Goal: Task Accomplishment & Management: Manage account settings

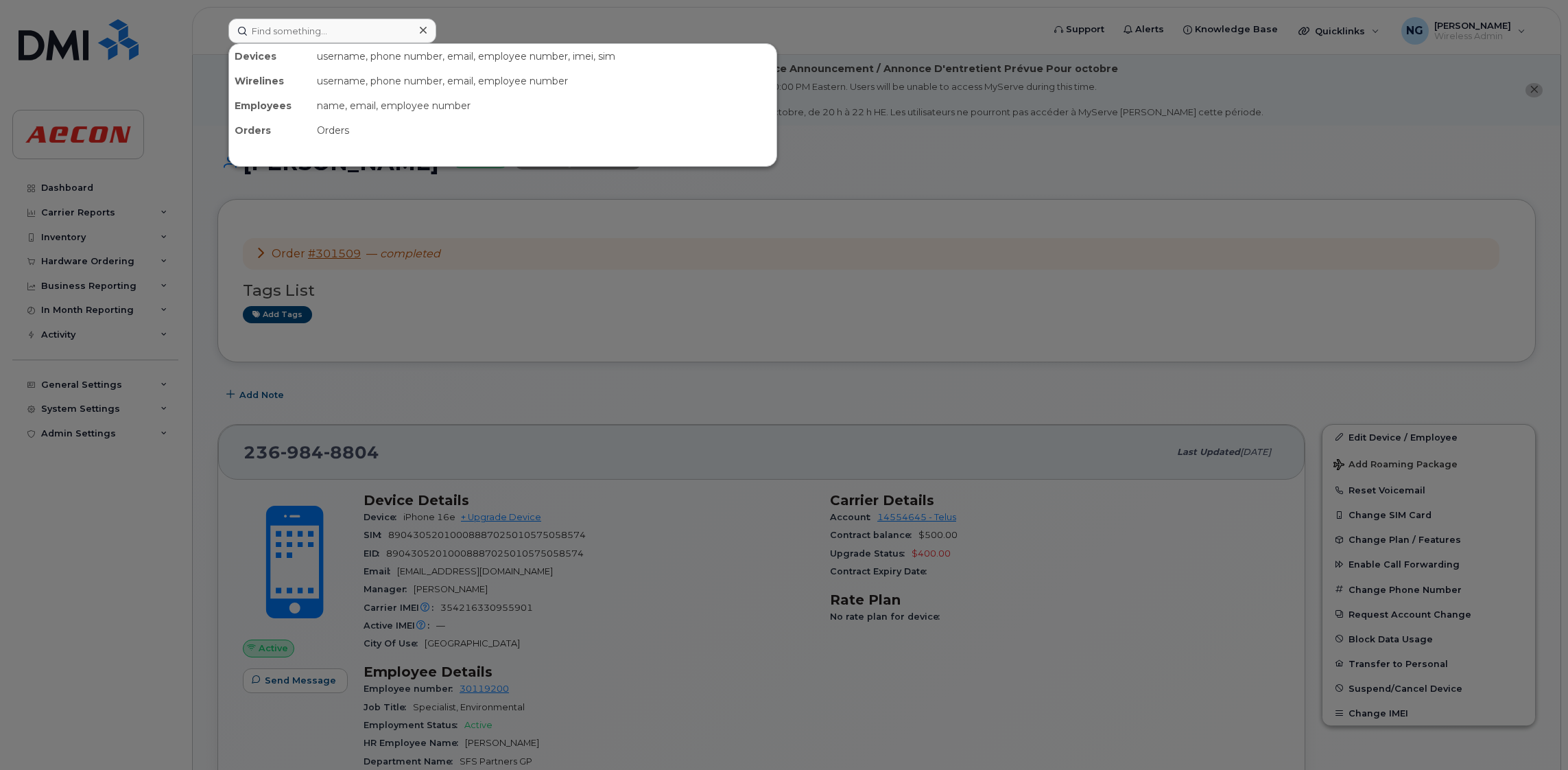
scroll to position [149, 0]
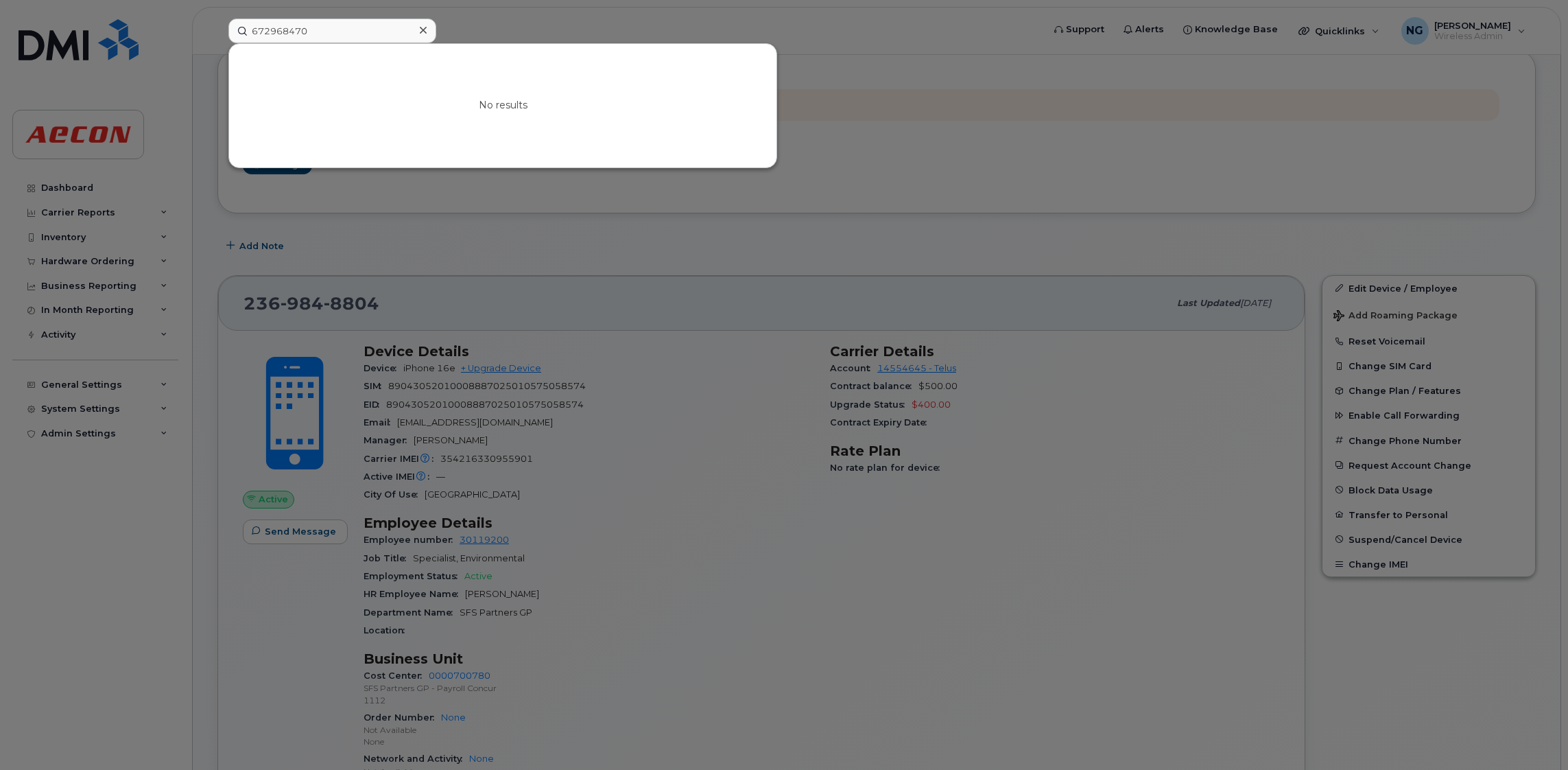
drag, startPoint x: 333, startPoint y: 16, endPoint x: 207, endPoint y: 25, distance: 126.3
click at [207, 25] on div at bounding box center [784, 385] width 1568 height 770
click at [320, 32] on input "672968470" at bounding box center [333, 31] width 208 height 25
drag, startPoint x: 320, startPoint y: 32, endPoint x: 122, endPoint y: 30, distance: 198.0
click at [218, 30] on div "672968470 No results" at bounding box center [632, 31] width 827 height 25
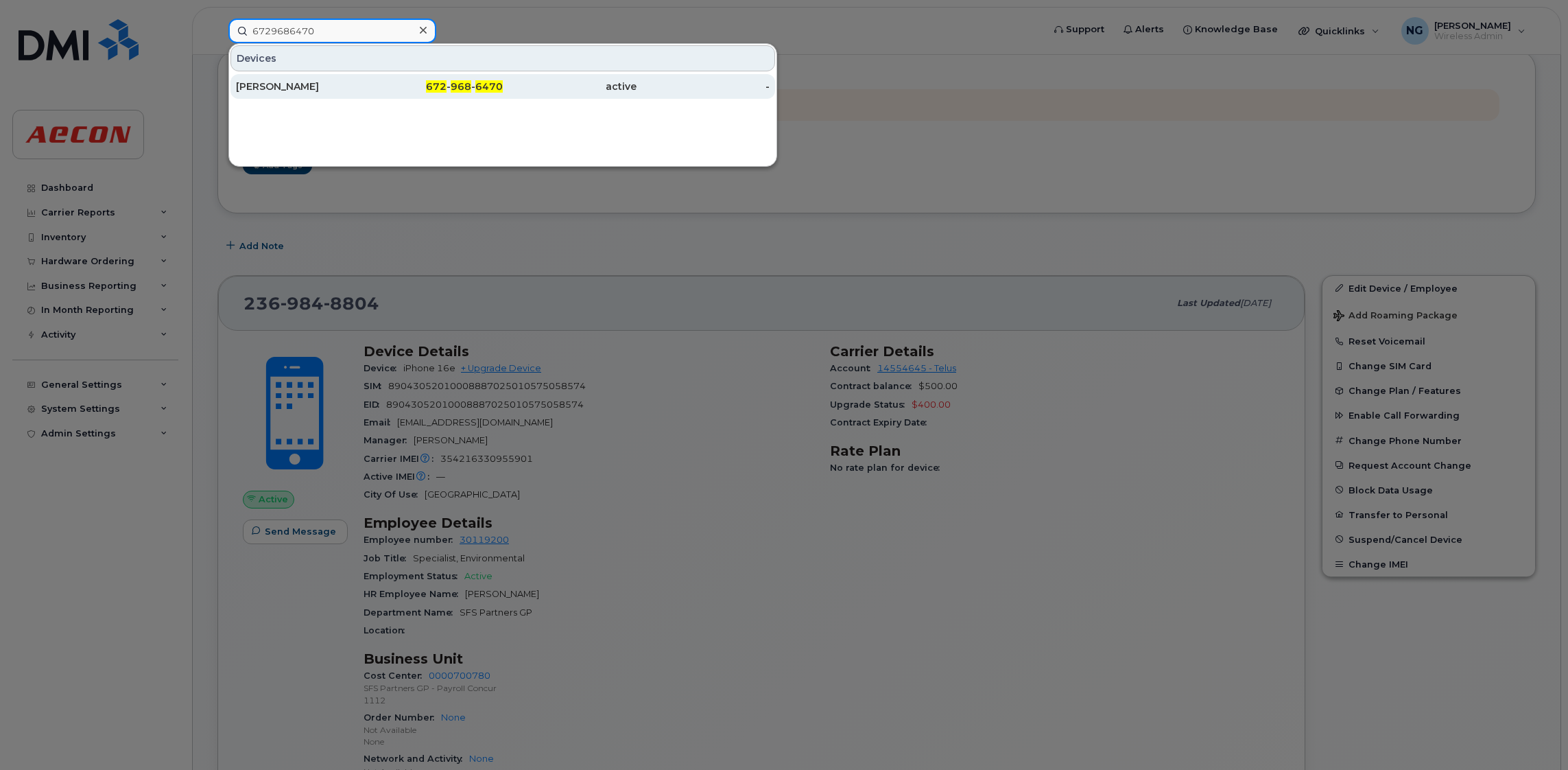
type input "6729686470"
click at [471, 86] on span "968" at bounding box center [461, 86] width 21 height 12
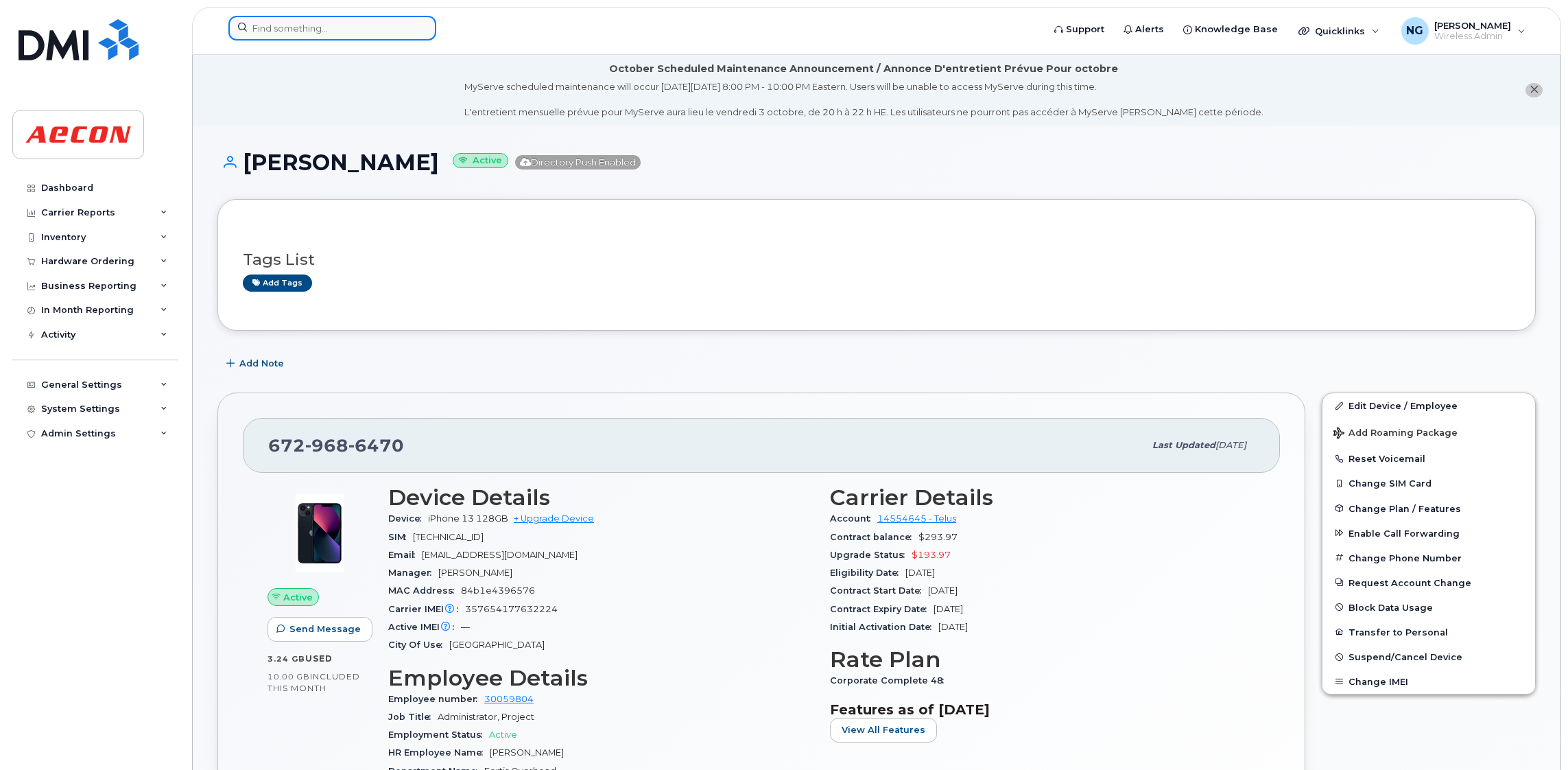
click at [353, 21] on input at bounding box center [333, 28] width 208 height 25
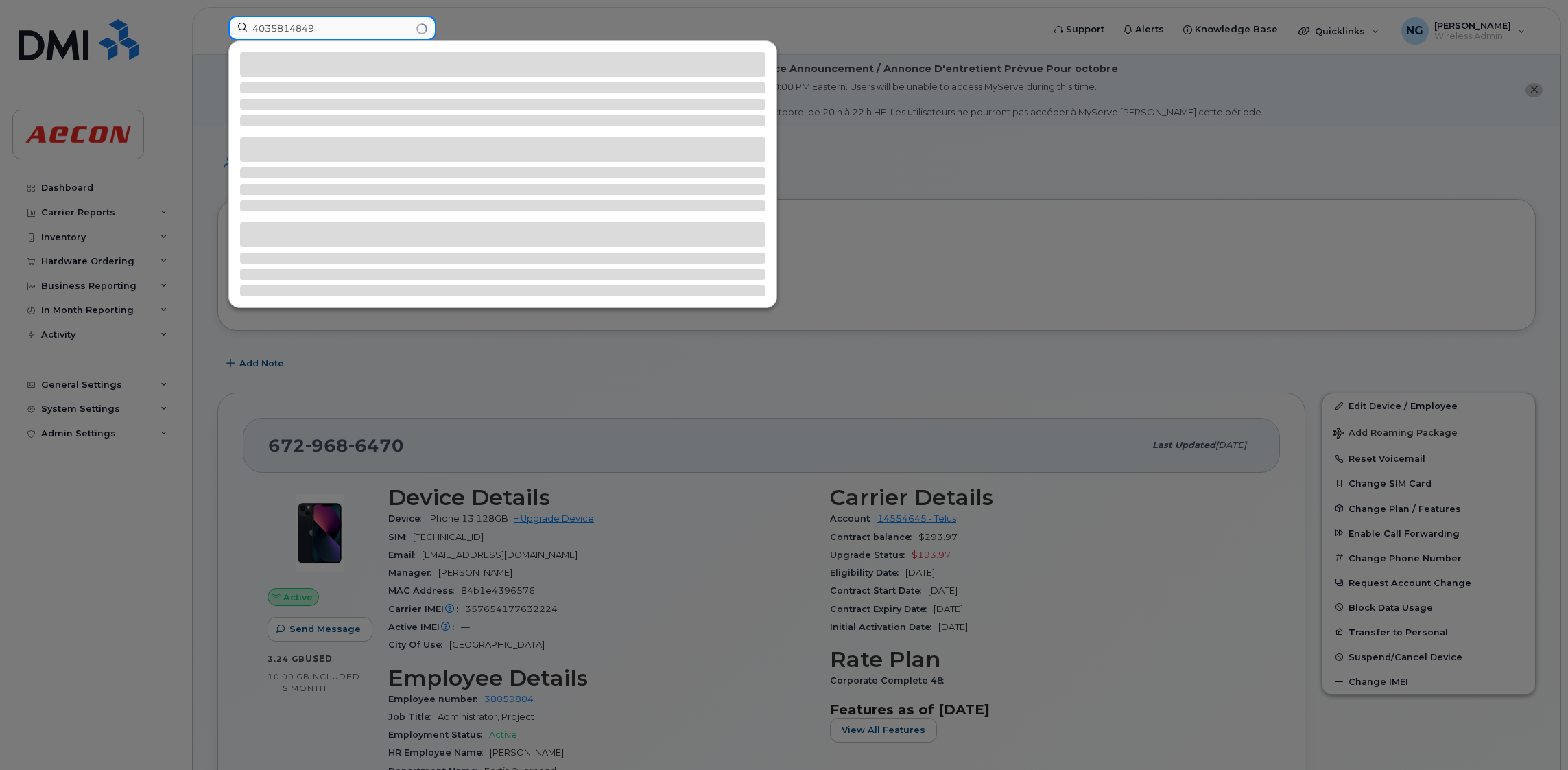
type input "4035814849"
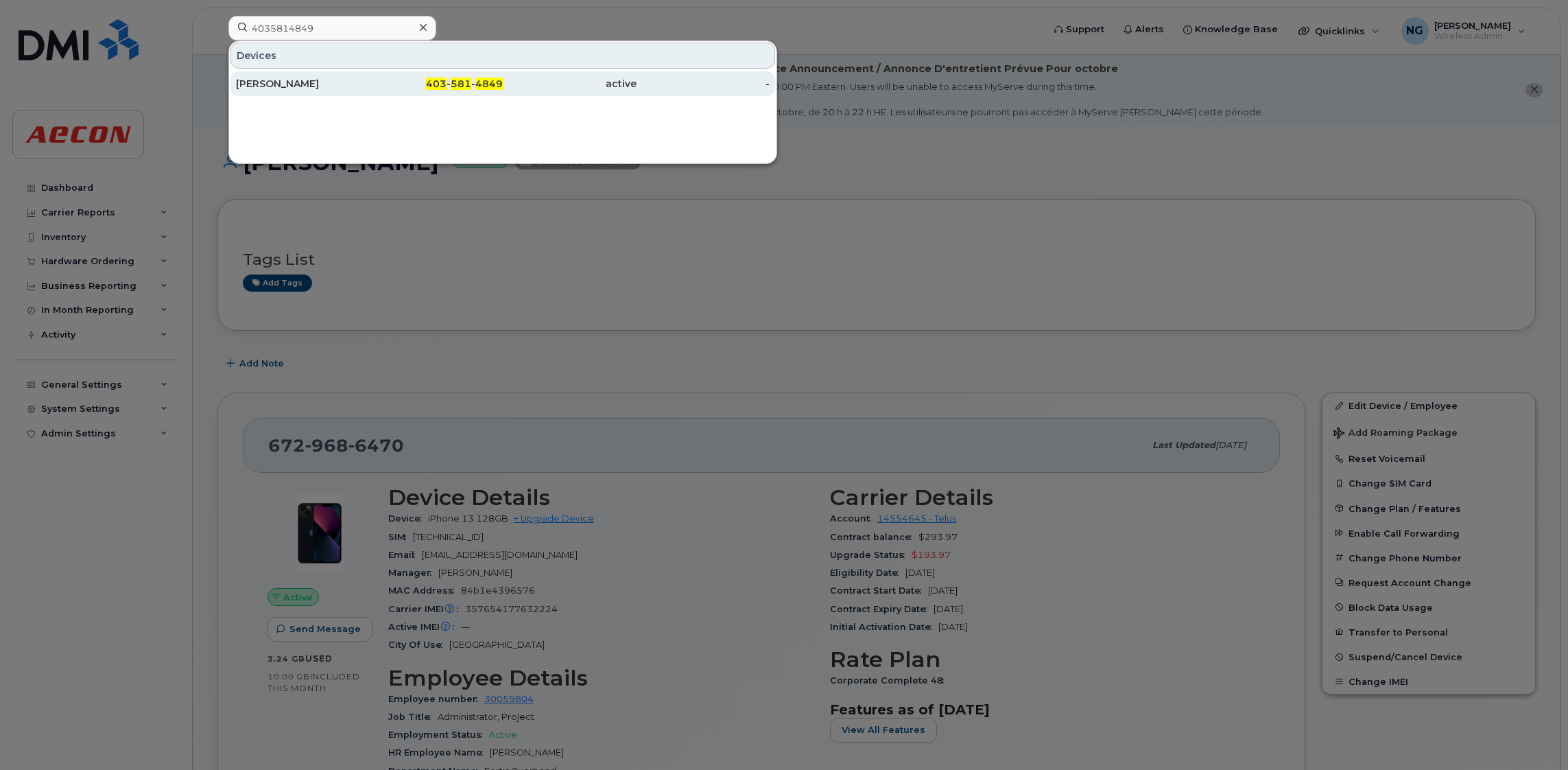
click at [454, 78] on span "581" at bounding box center [461, 84] width 21 height 12
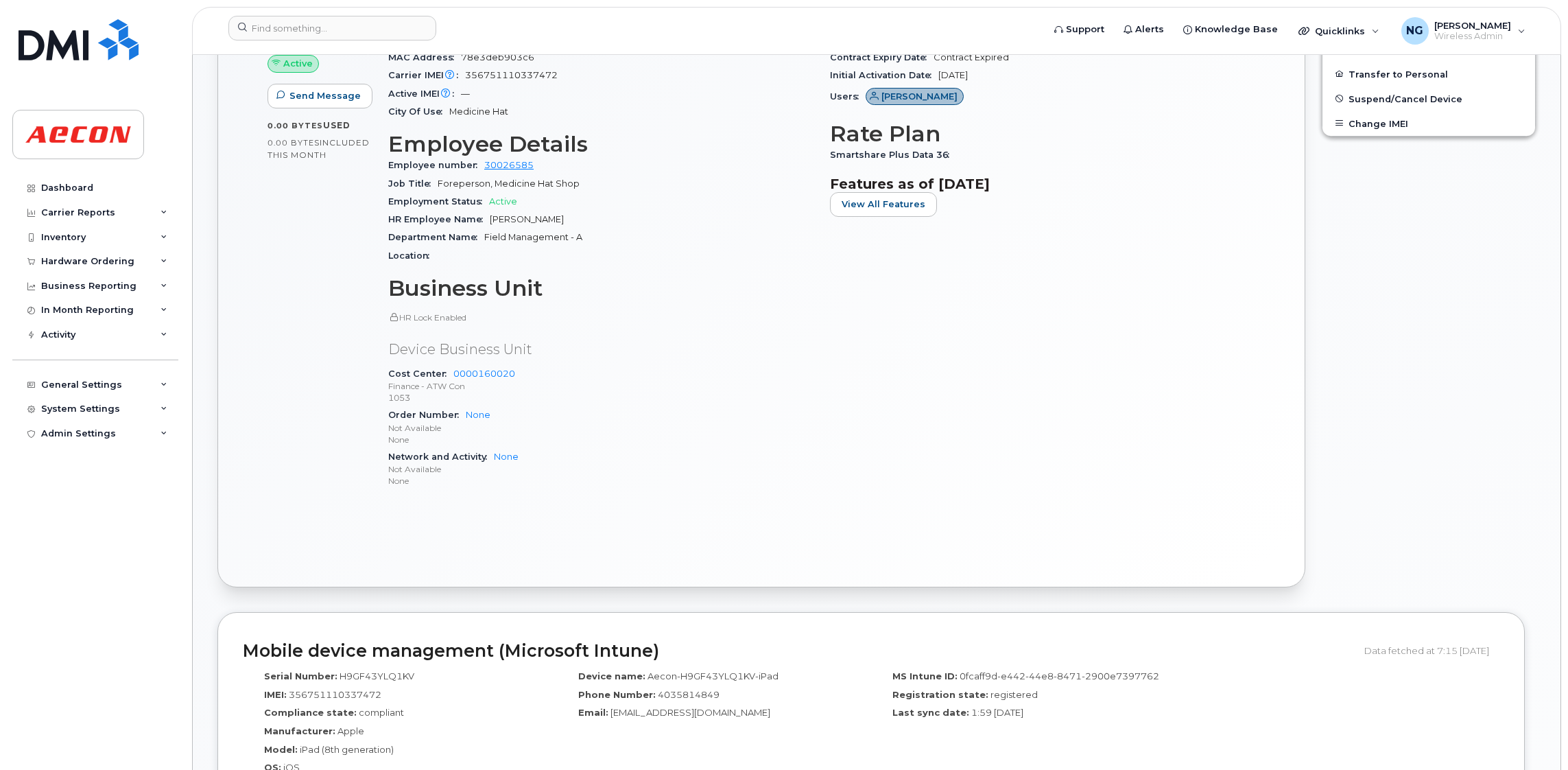
scroll to position [412, 0]
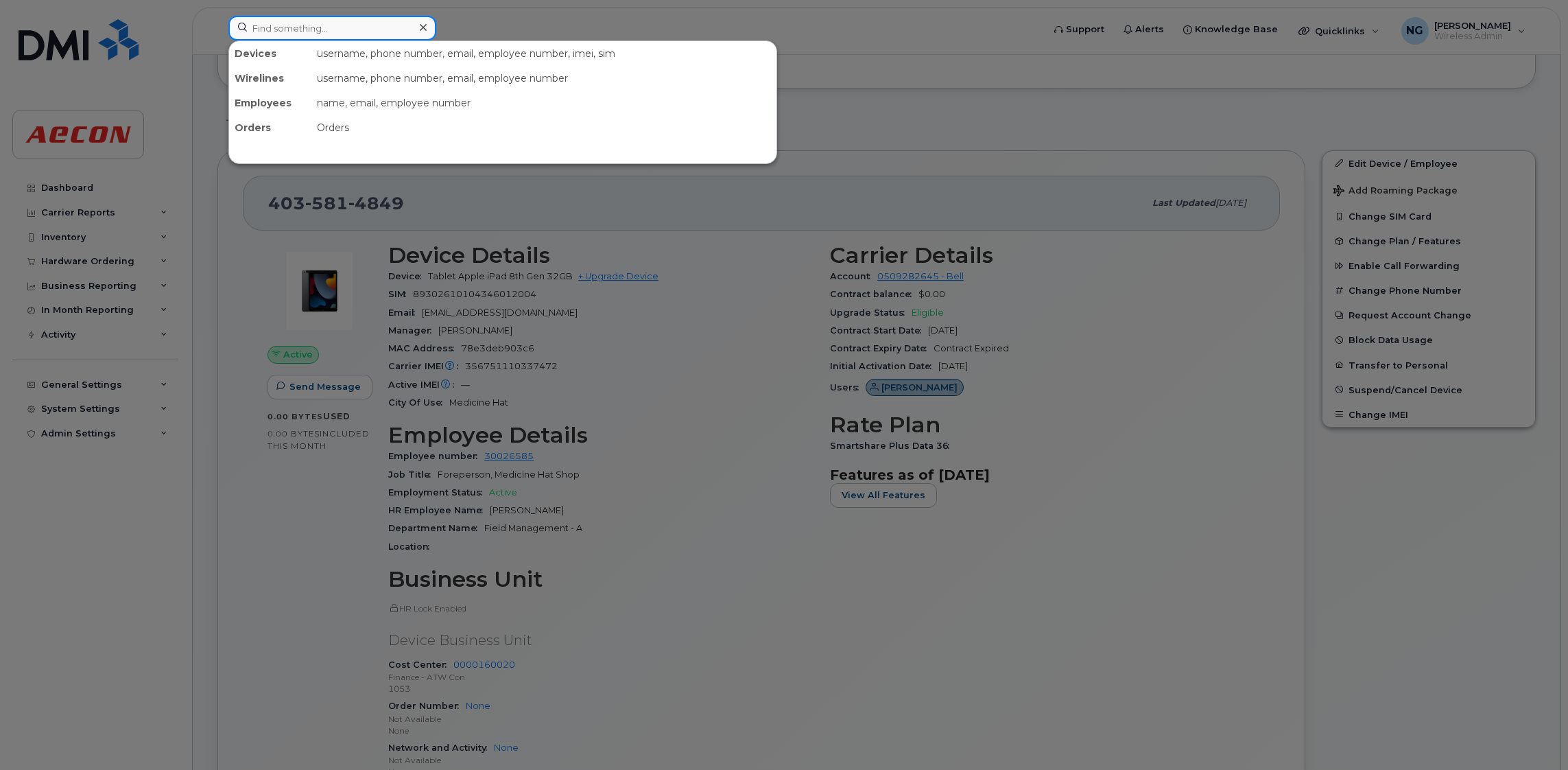
click at [311, 30] on input at bounding box center [333, 28] width 208 height 25
click at [352, 36] on input at bounding box center [333, 28] width 208 height 25
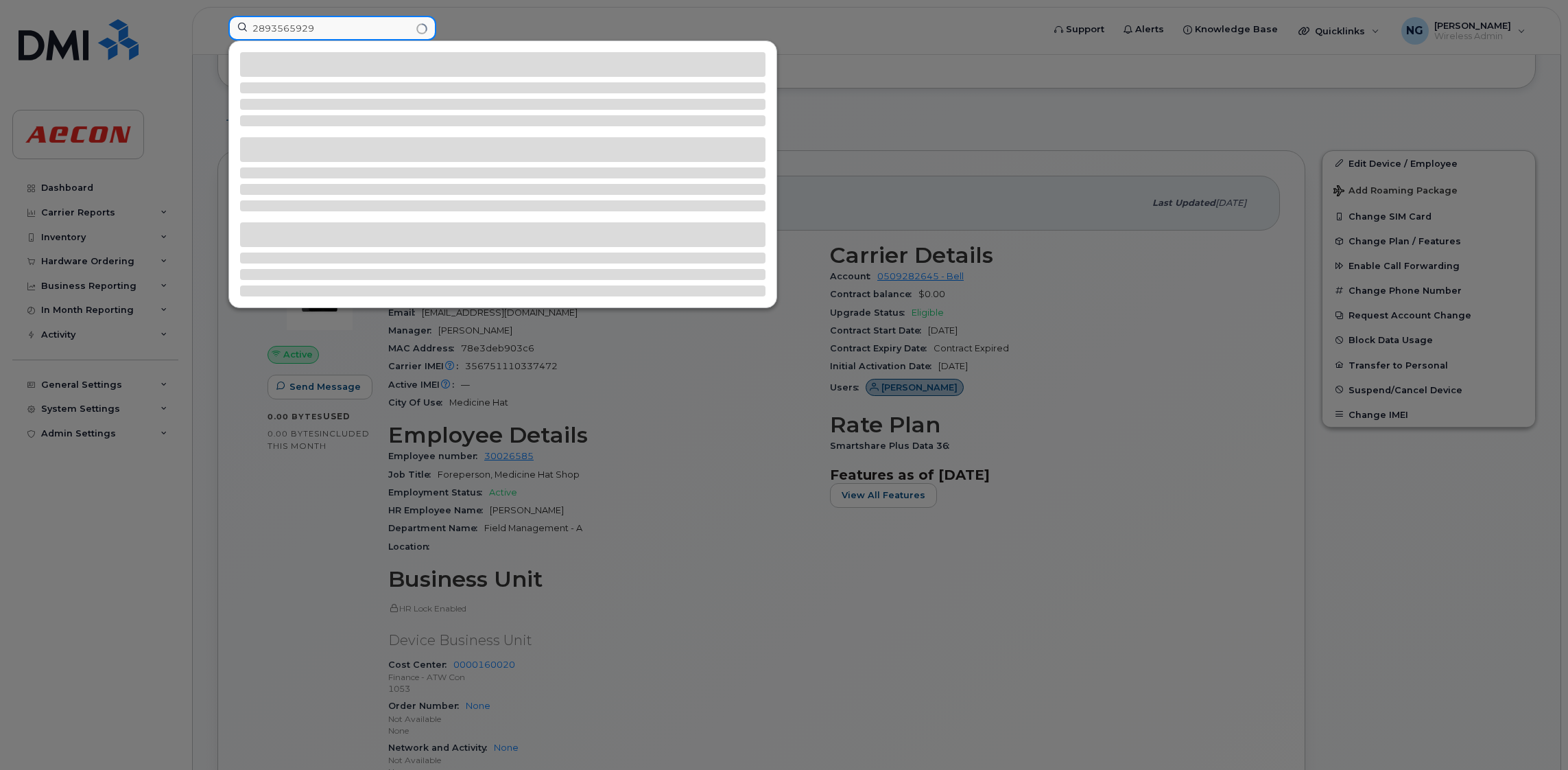
type input "2893565929"
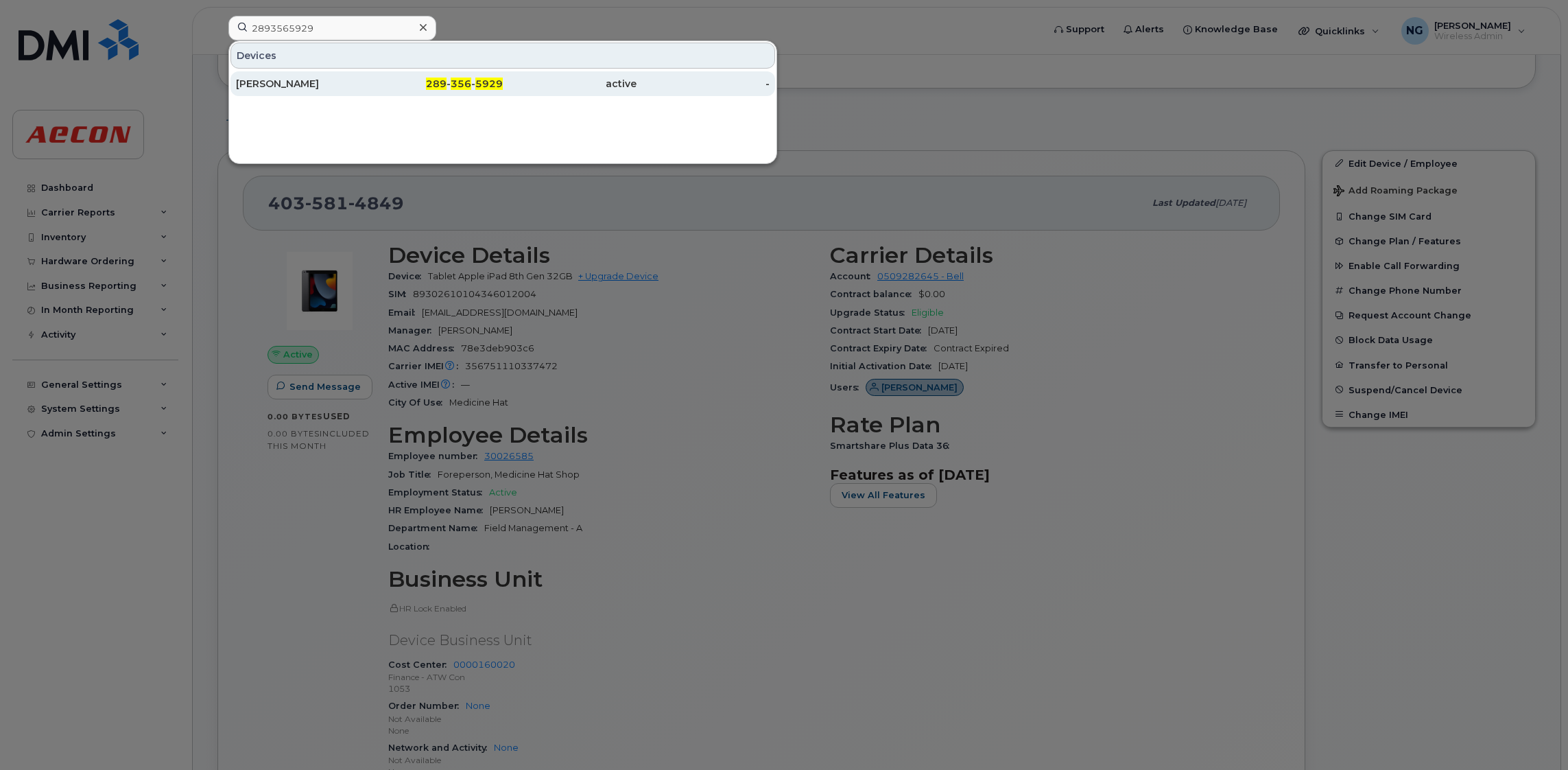
click at [404, 81] on div "289 - 356 - 5929" at bounding box center [437, 84] width 134 height 14
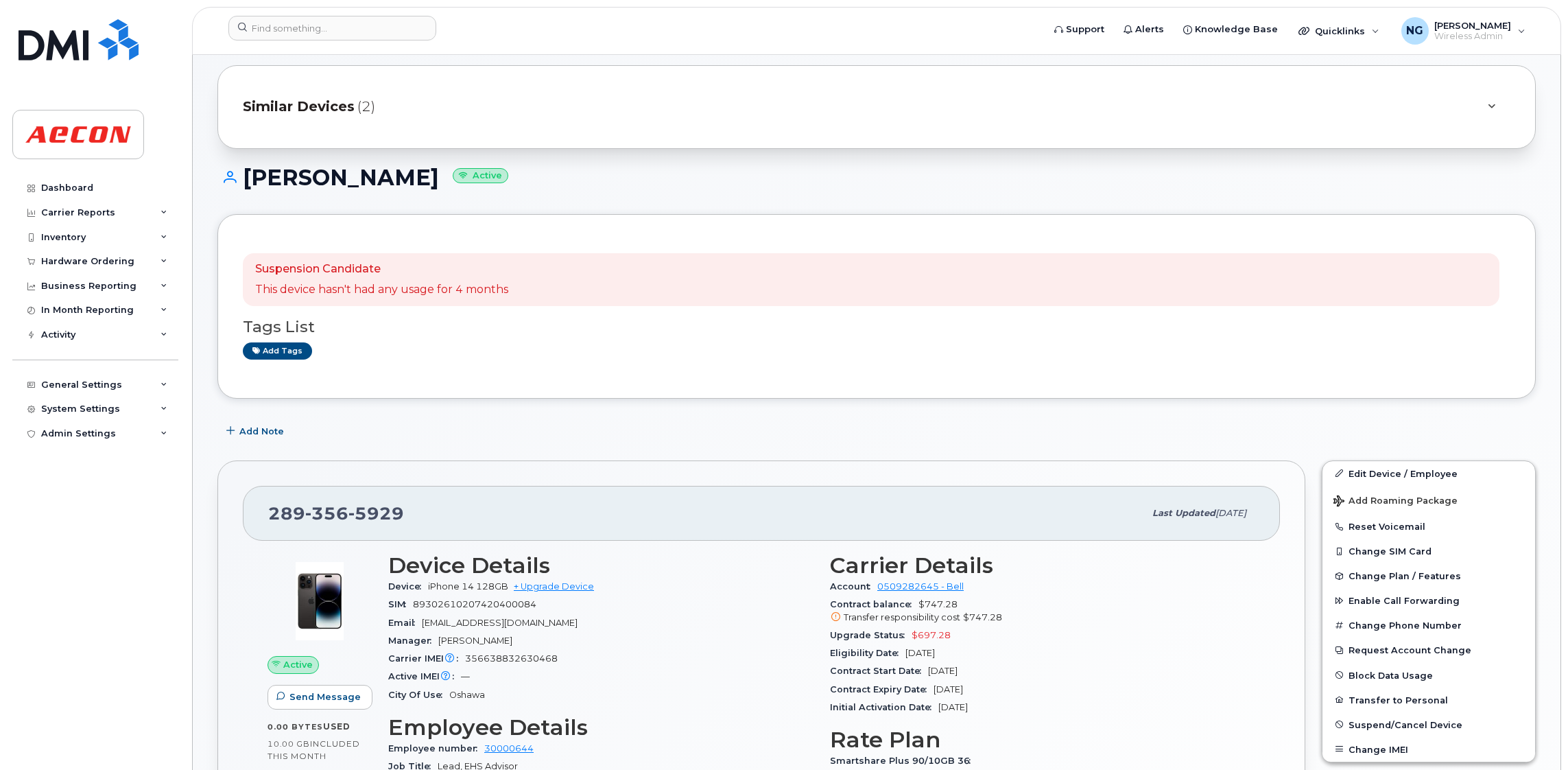
scroll to position [206, 0]
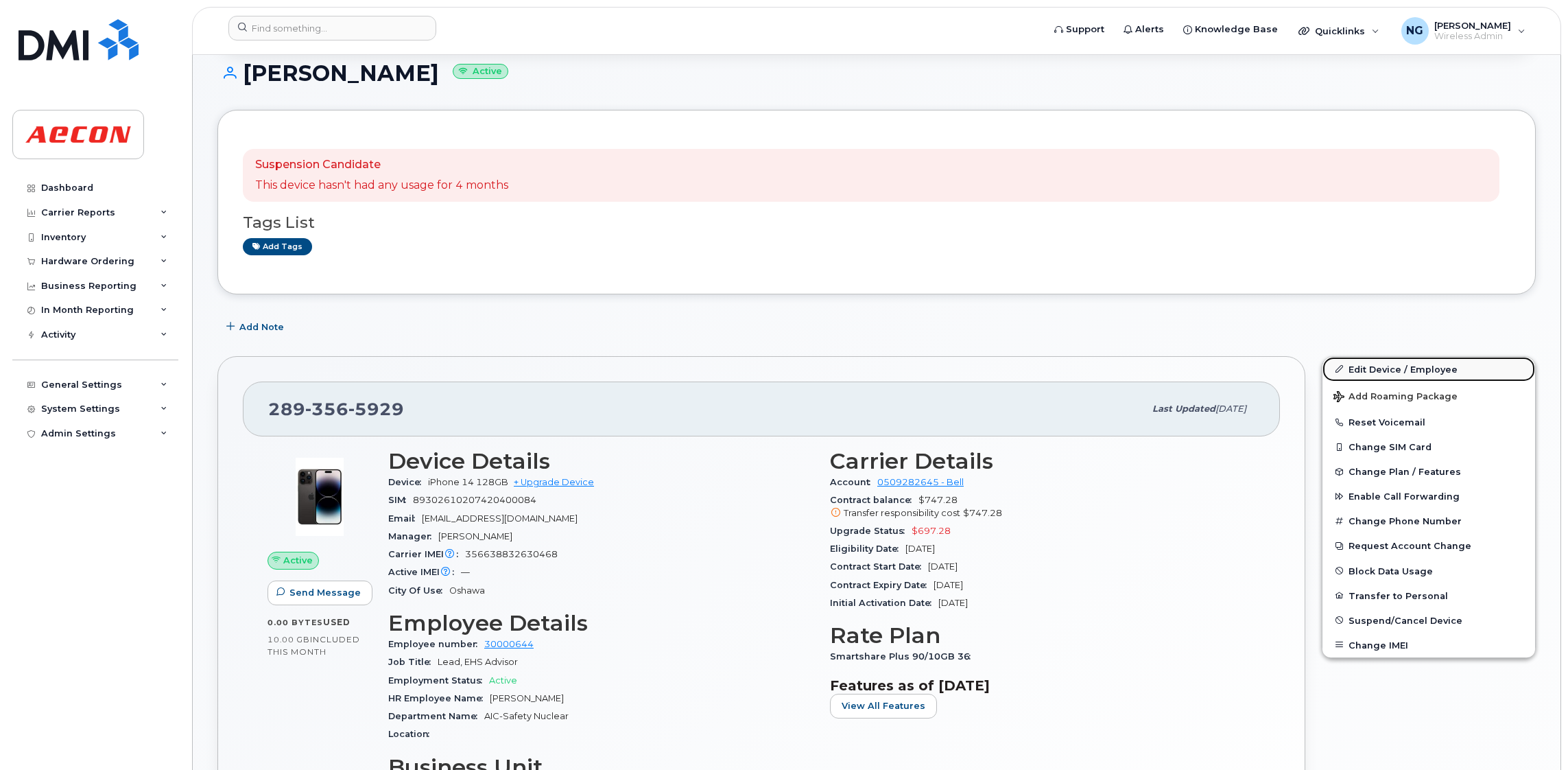
click at [1437, 366] on link "Edit Device / Employee" at bounding box center [1428, 369] width 213 height 25
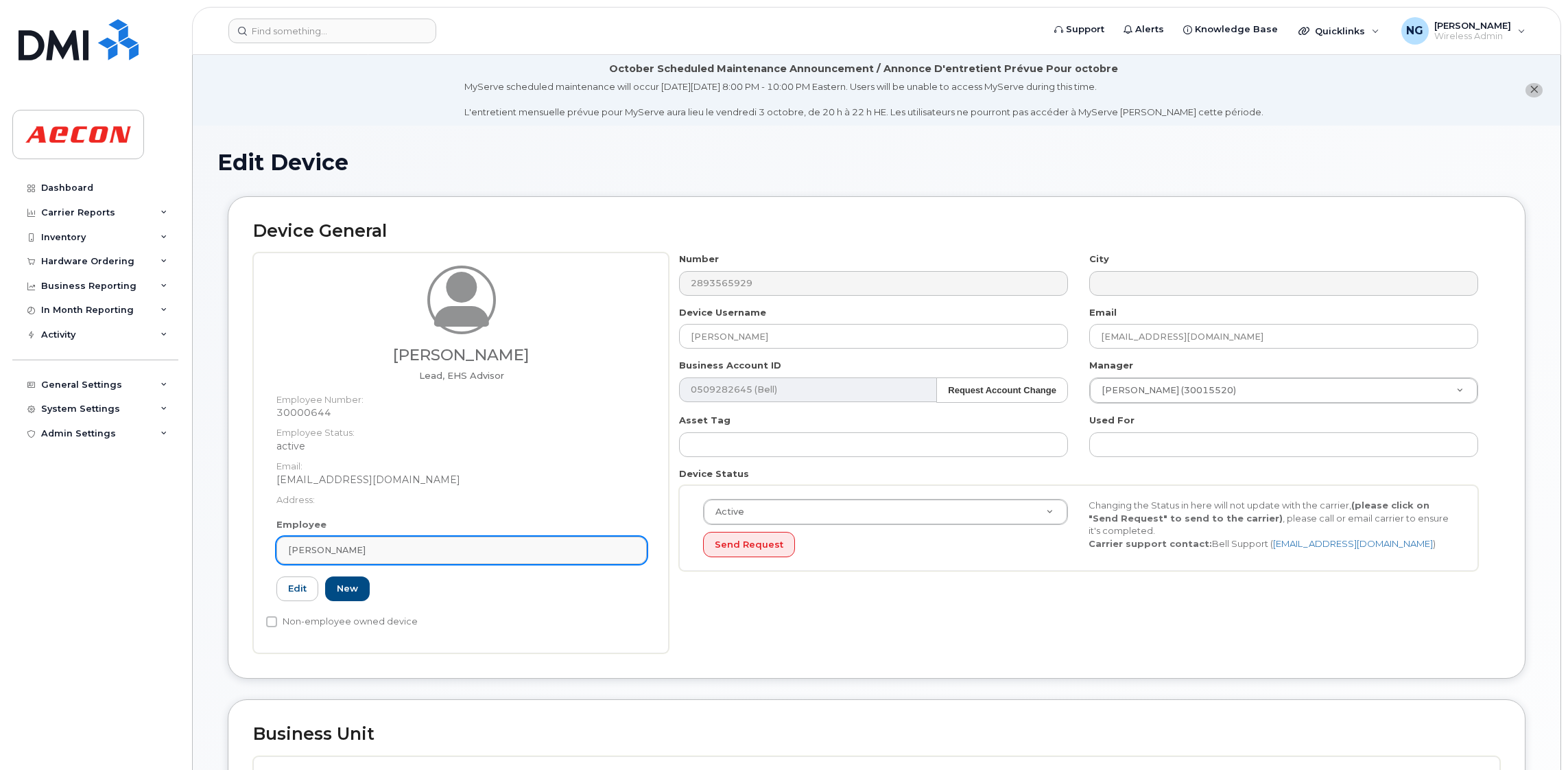
click at [493, 546] on div "[PERSON_NAME]" at bounding box center [461, 549] width 347 height 13
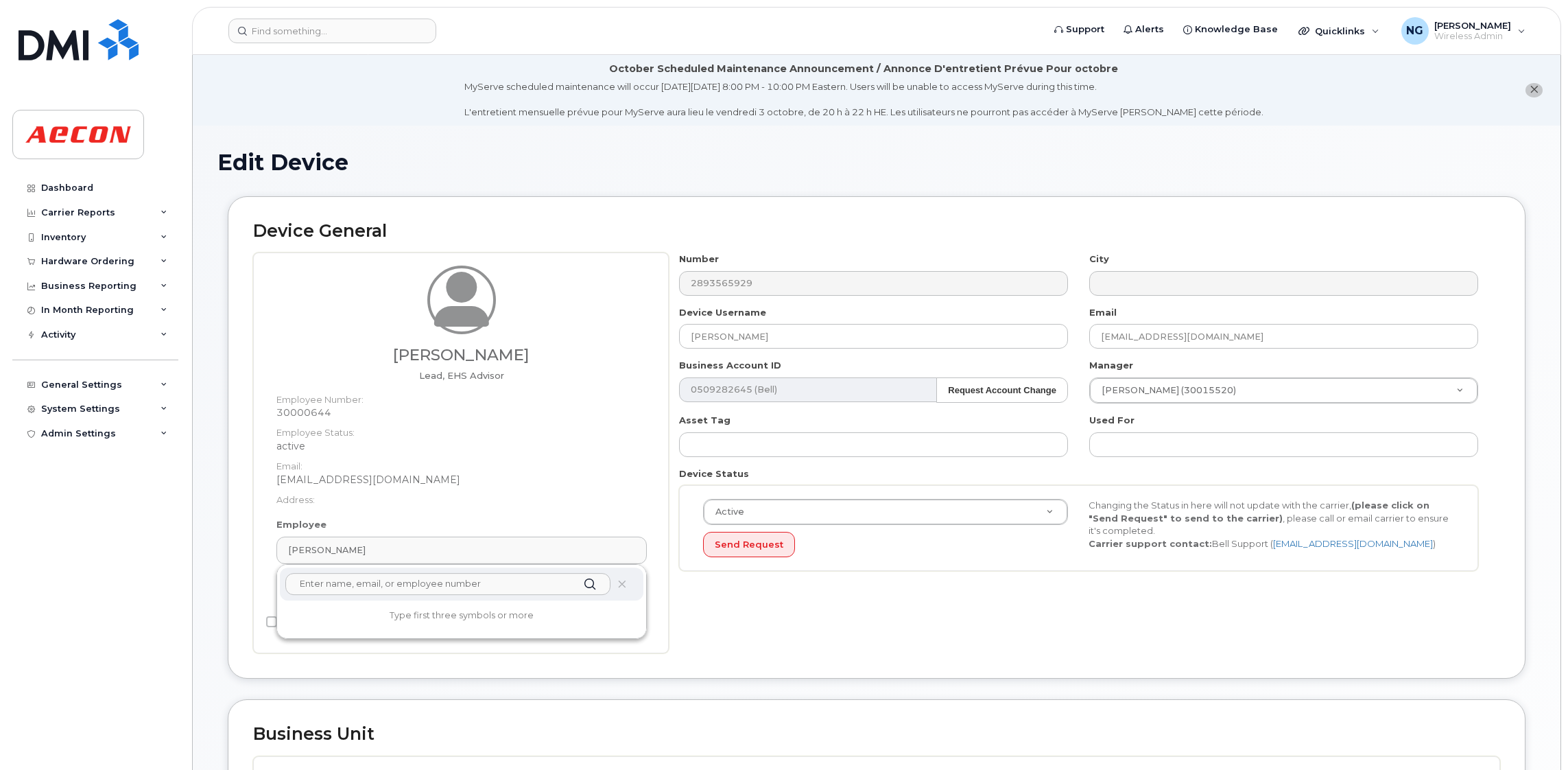
click at [417, 588] on input "text" at bounding box center [447, 584] width 325 height 22
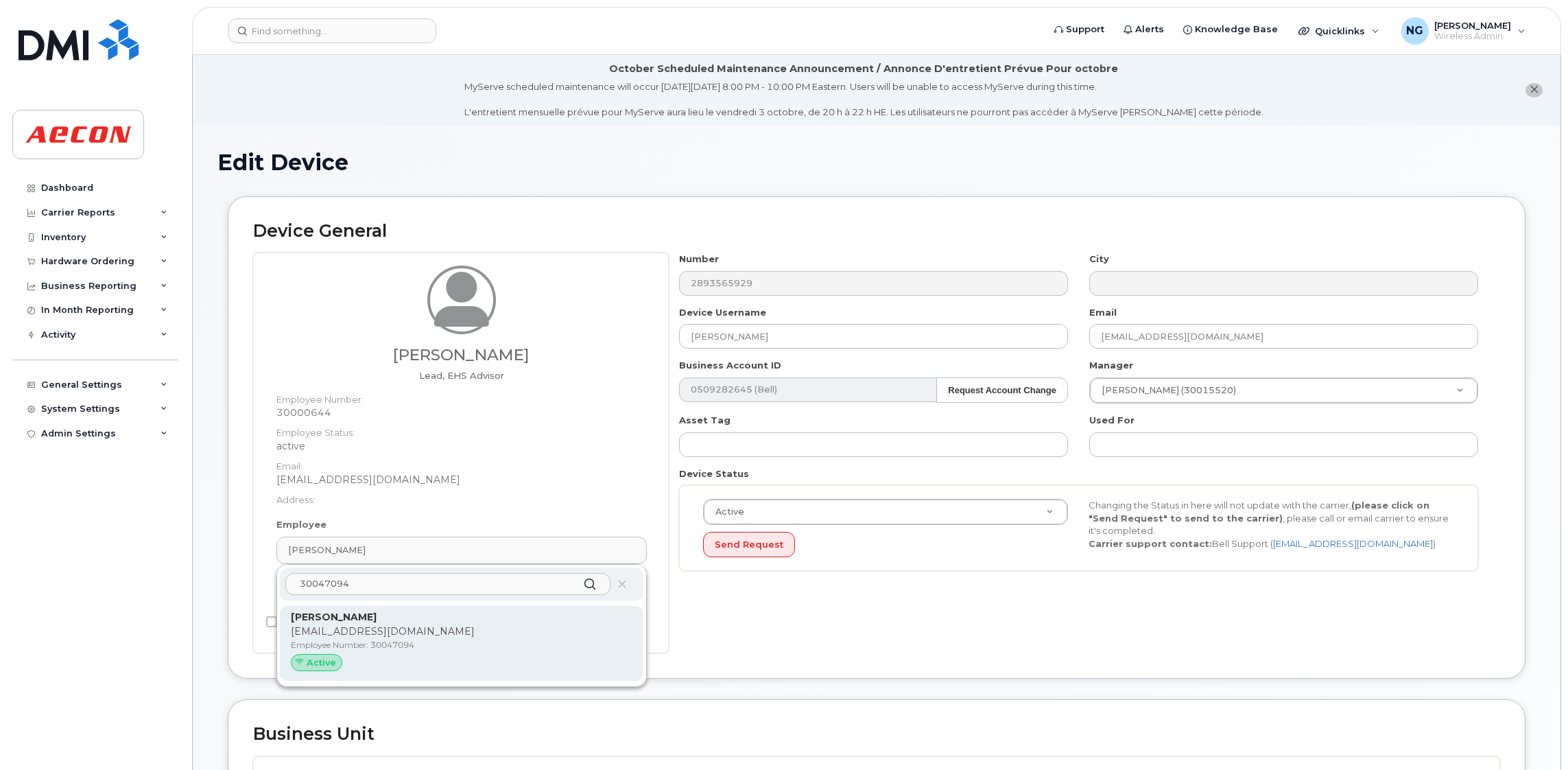
type input "30047094"
click at [575, 638] on div "William Bickle BBICKLE@AECON.COM Employee Number: 30047094 Active" at bounding box center [462, 643] width 342 height 67
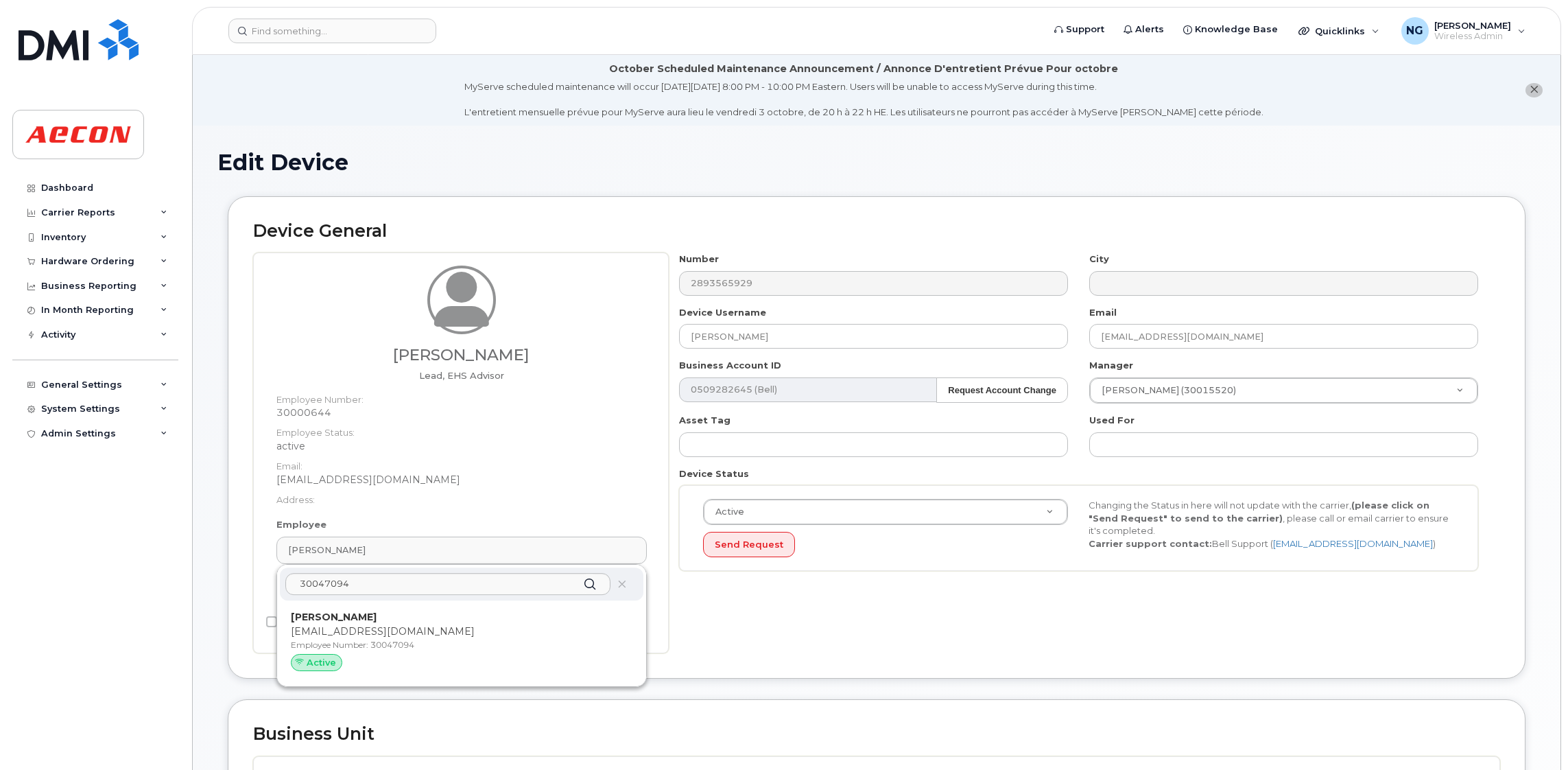
type input "30047094"
type input "[PERSON_NAME]"
type input "[EMAIL_ADDRESS][DOMAIN_NAME]"
type input "283865"
type input "283607"
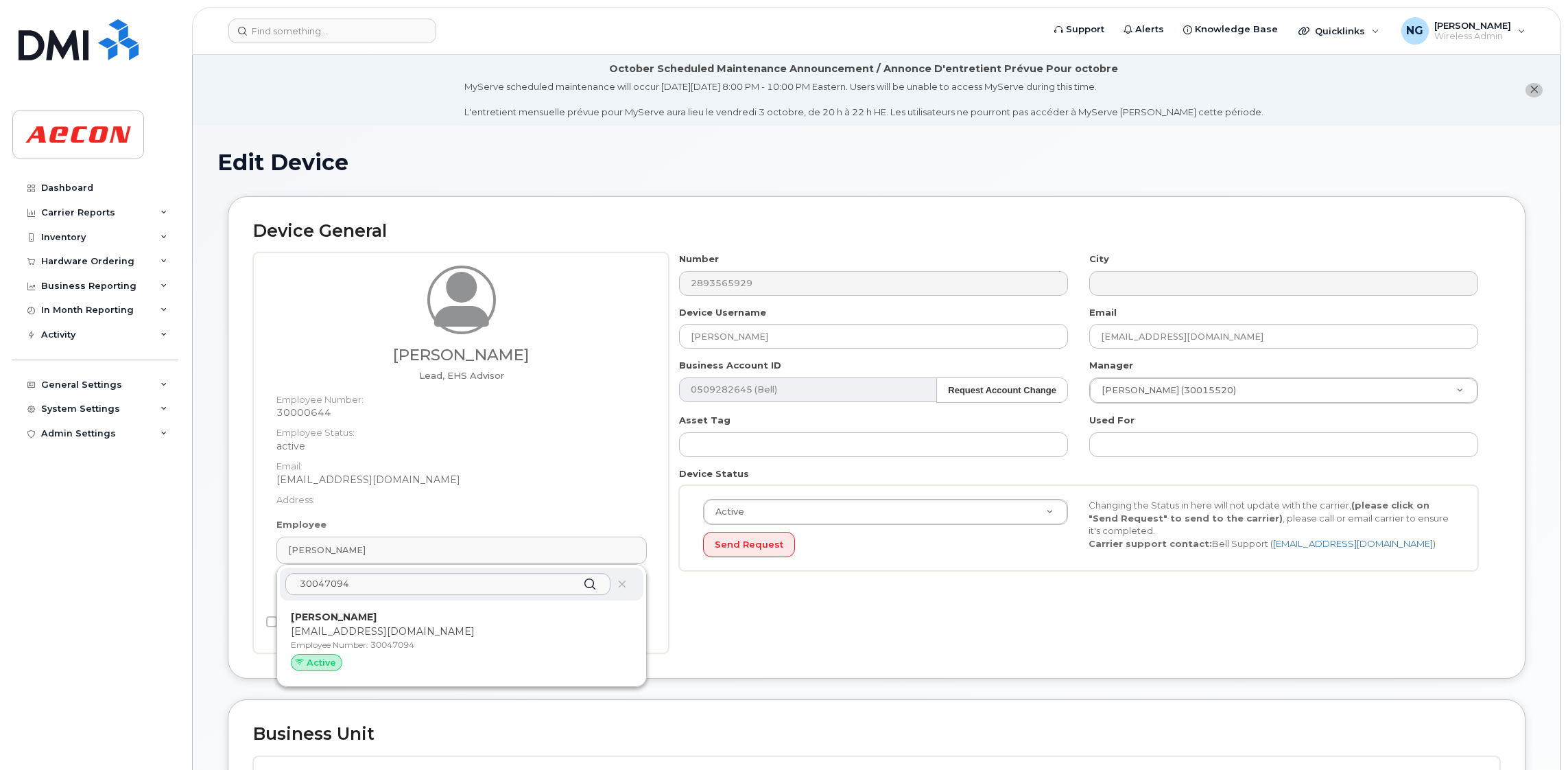
type input "283608"
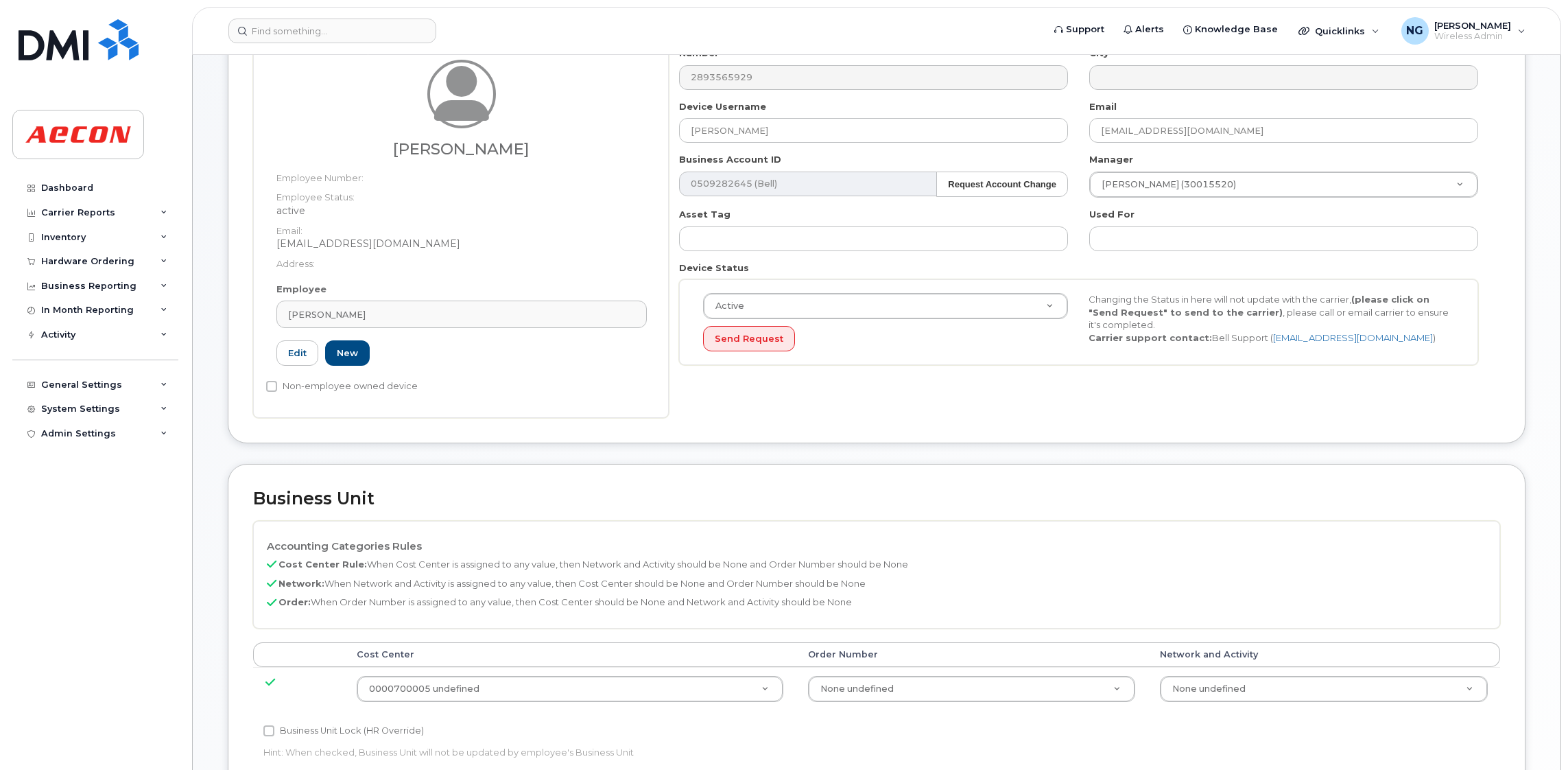
scroll to position [308, 0]
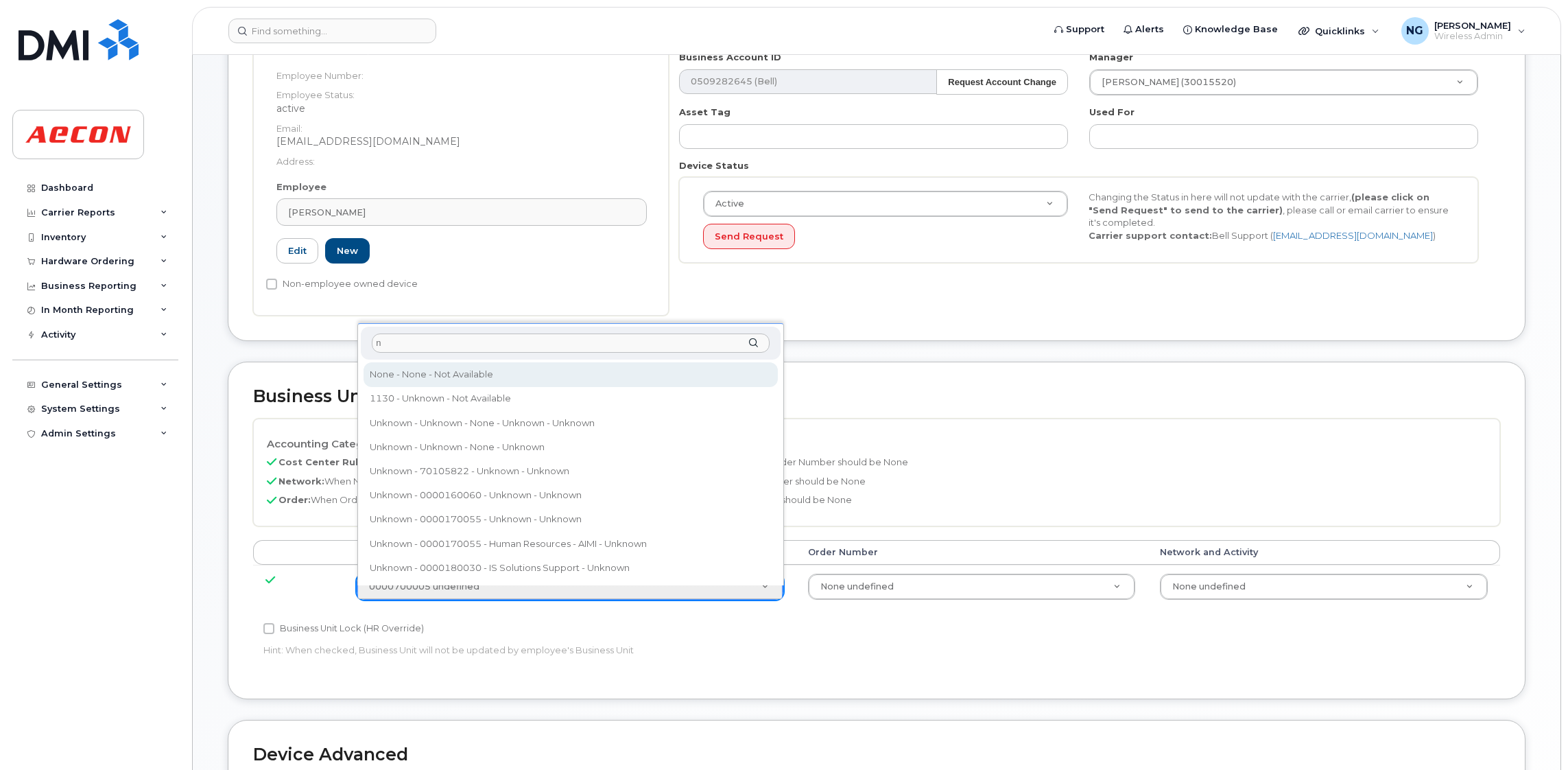
type input "n"
type input "289660"
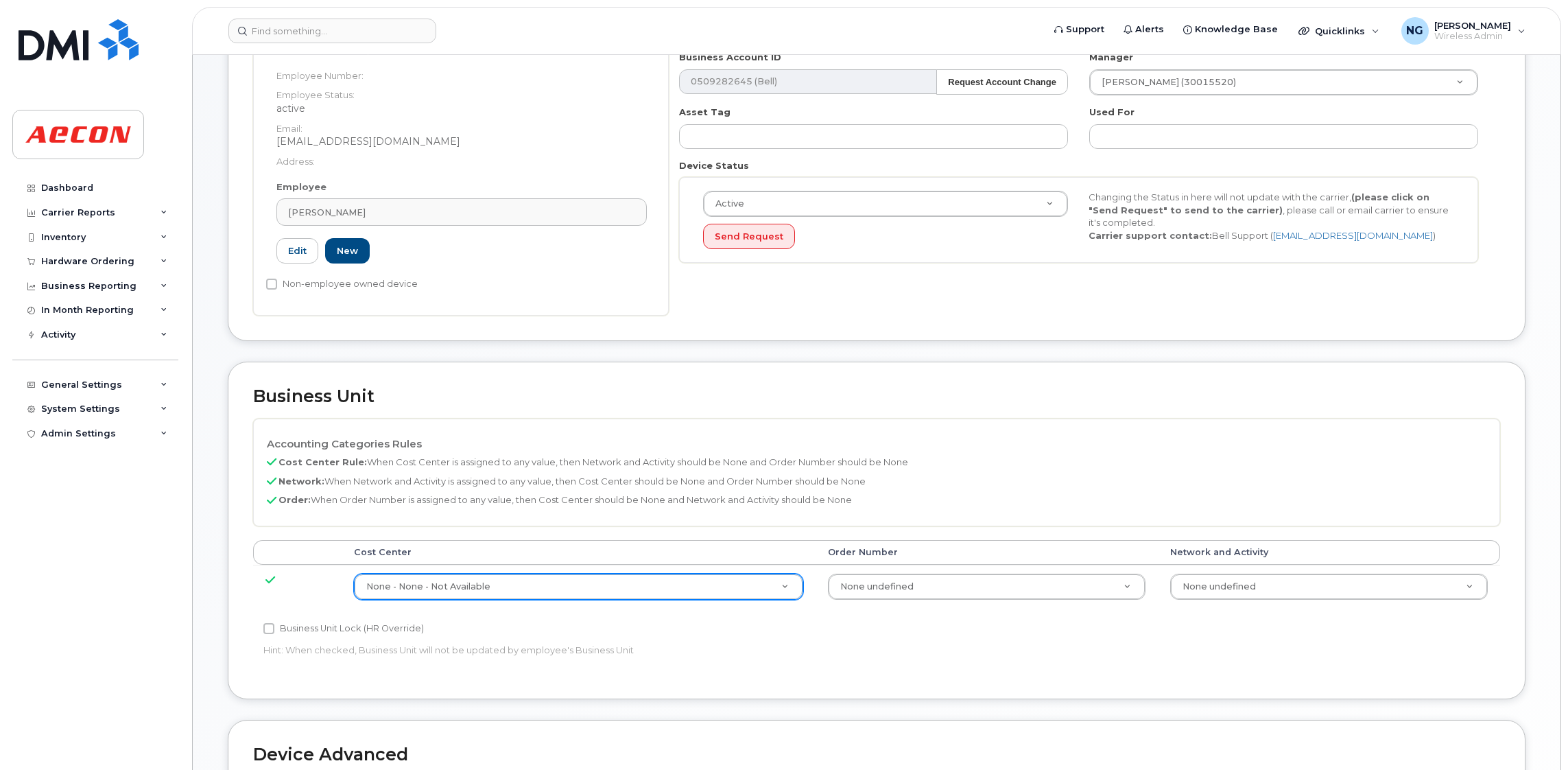
click at [1301, 570] on td "None undefined 283608" at bounding box center [1328, 586] width 342 height 43
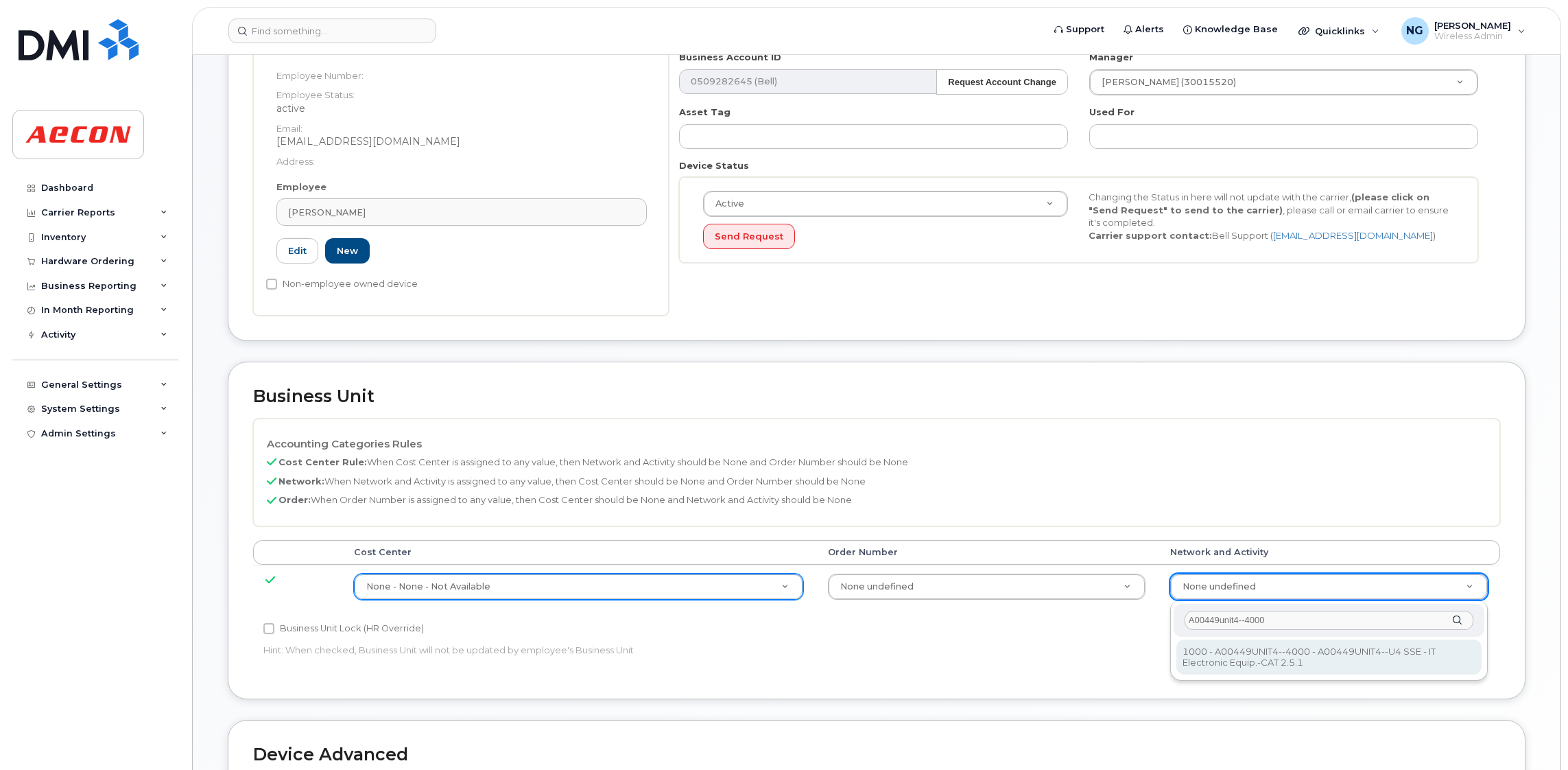
type input "A00449unit4--4000"
type input "4199222"
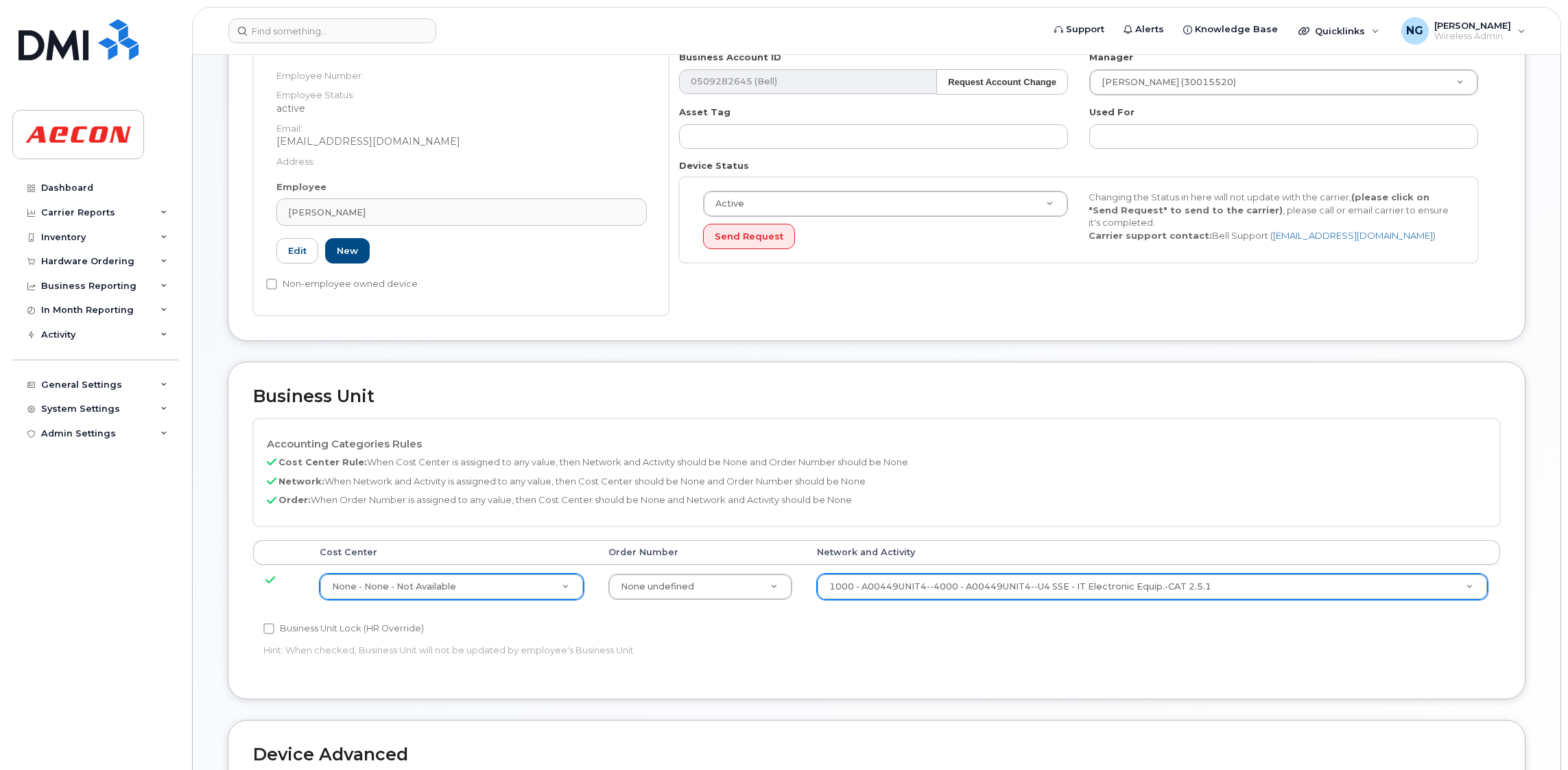
click at [304, 646] on p "Hint: When checked, Business Unit will not be updated by employee's Business Un…" at bounding box center [669, 650] width 809 height 13
click at [244, 630] on div "Business Unit Accounting Categories Rules Cost Center Rule: When Cost Center is…" at bounding box center [876, 531] width 1297 height 338
click at [272, 630] on input "Business Unit Lock (HR Override)" at bounding box center [269, 628] width 11 height 11
checkbox input "true"
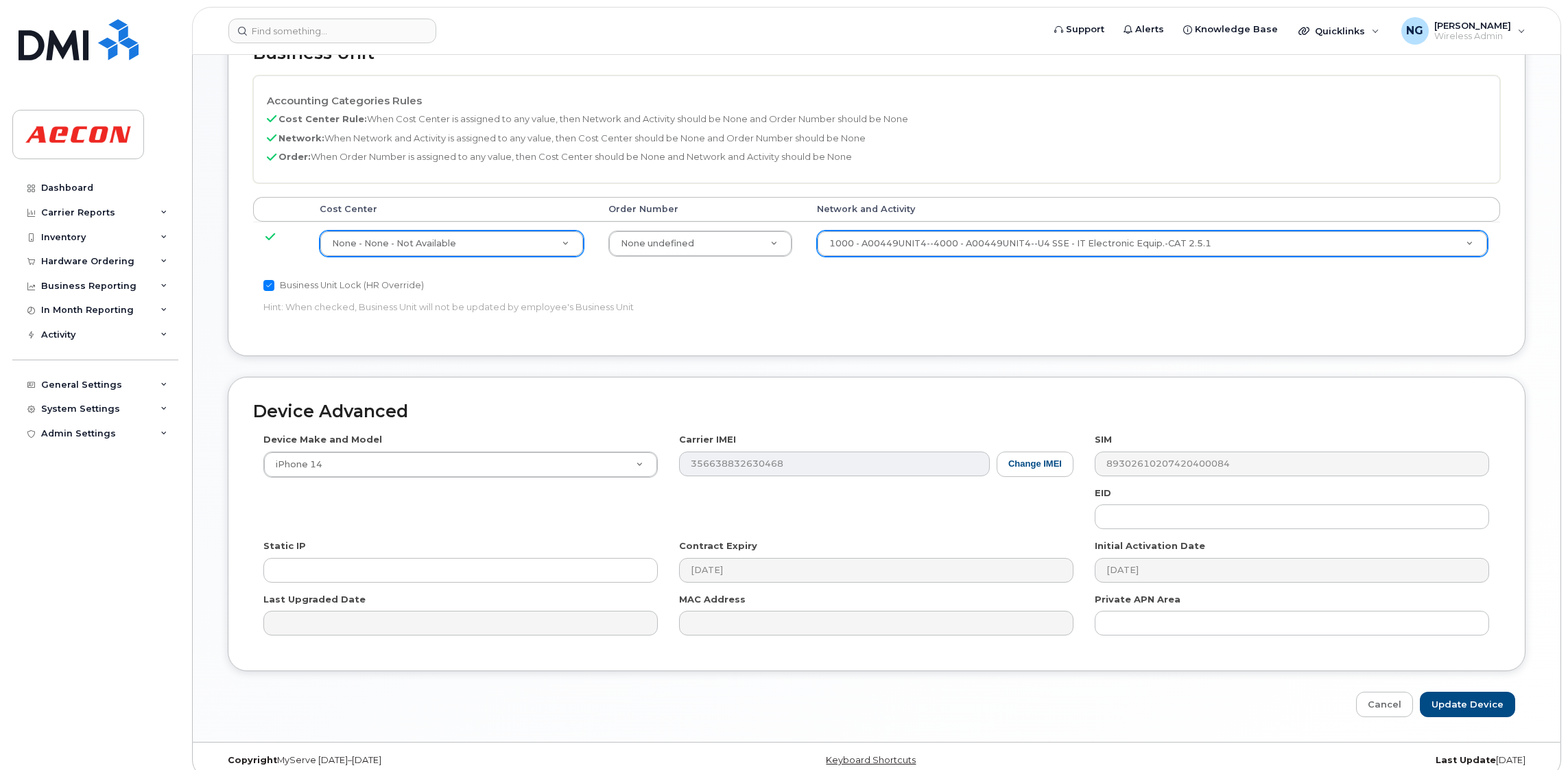
scroll to position [670, 0]
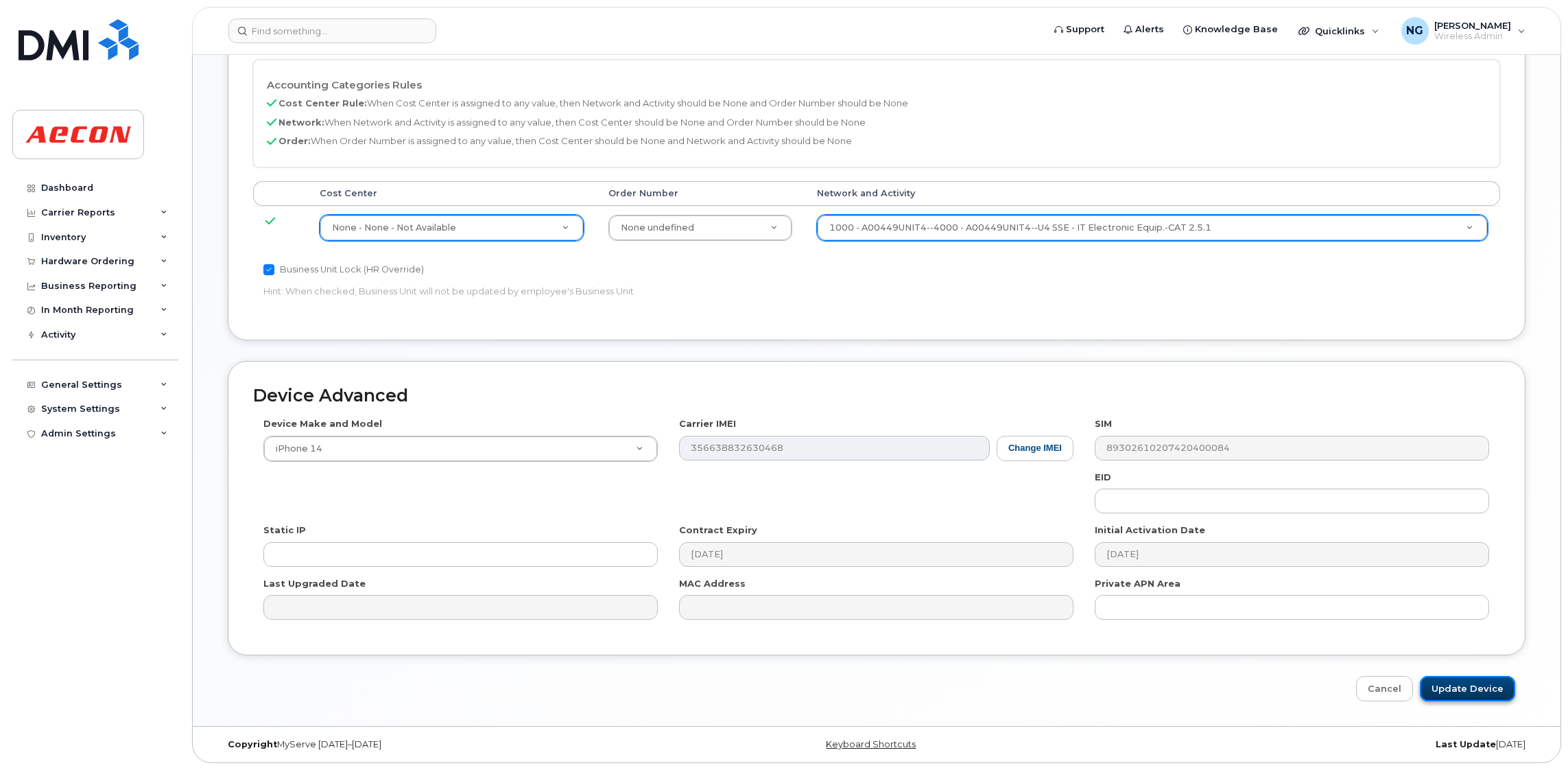
click at [1493, 684] on input "Update Device" at bounding box center [1467, 688] width 95 height 25
type input "Saving..."
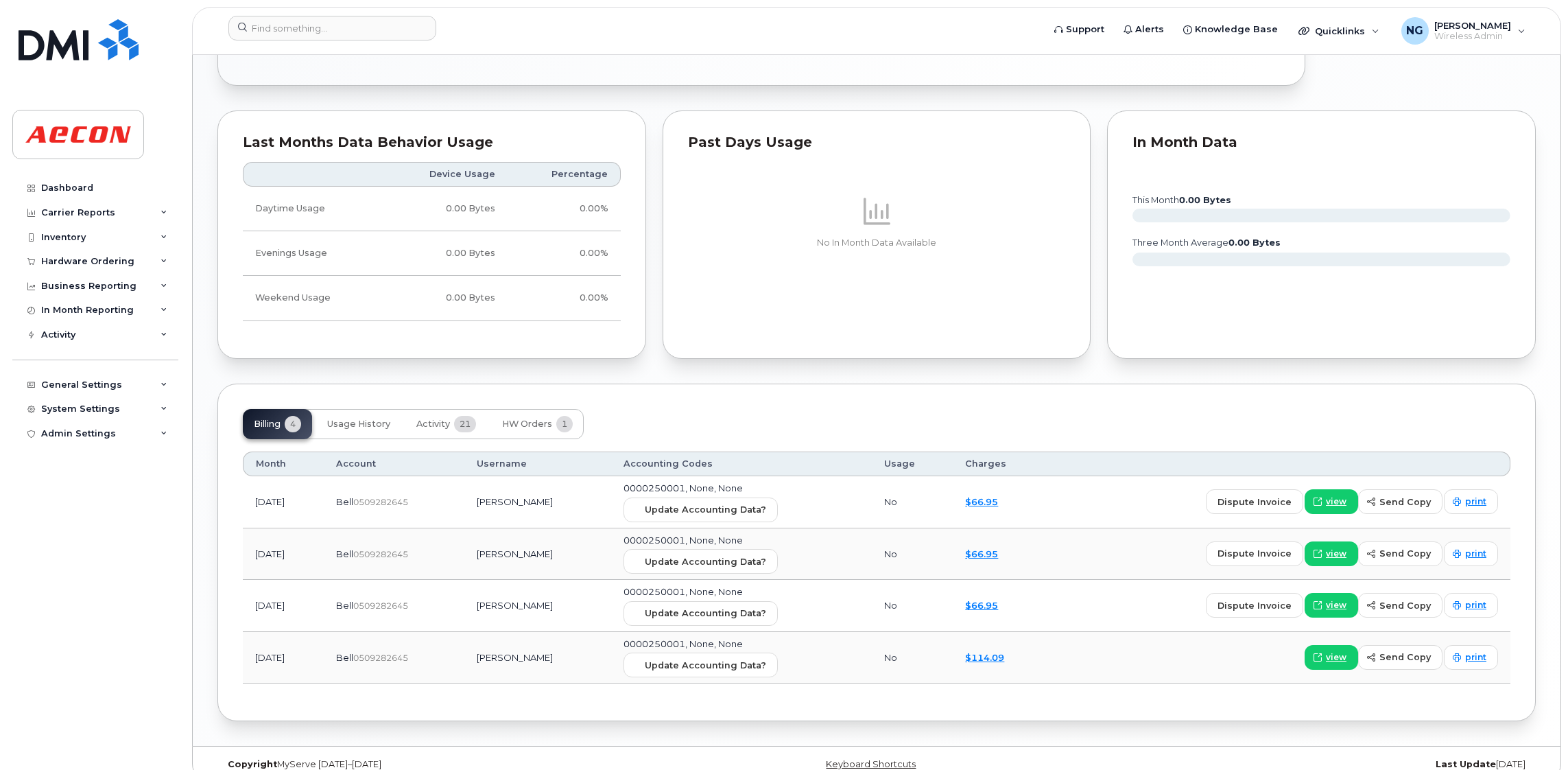
scroll to position [1093, 0]
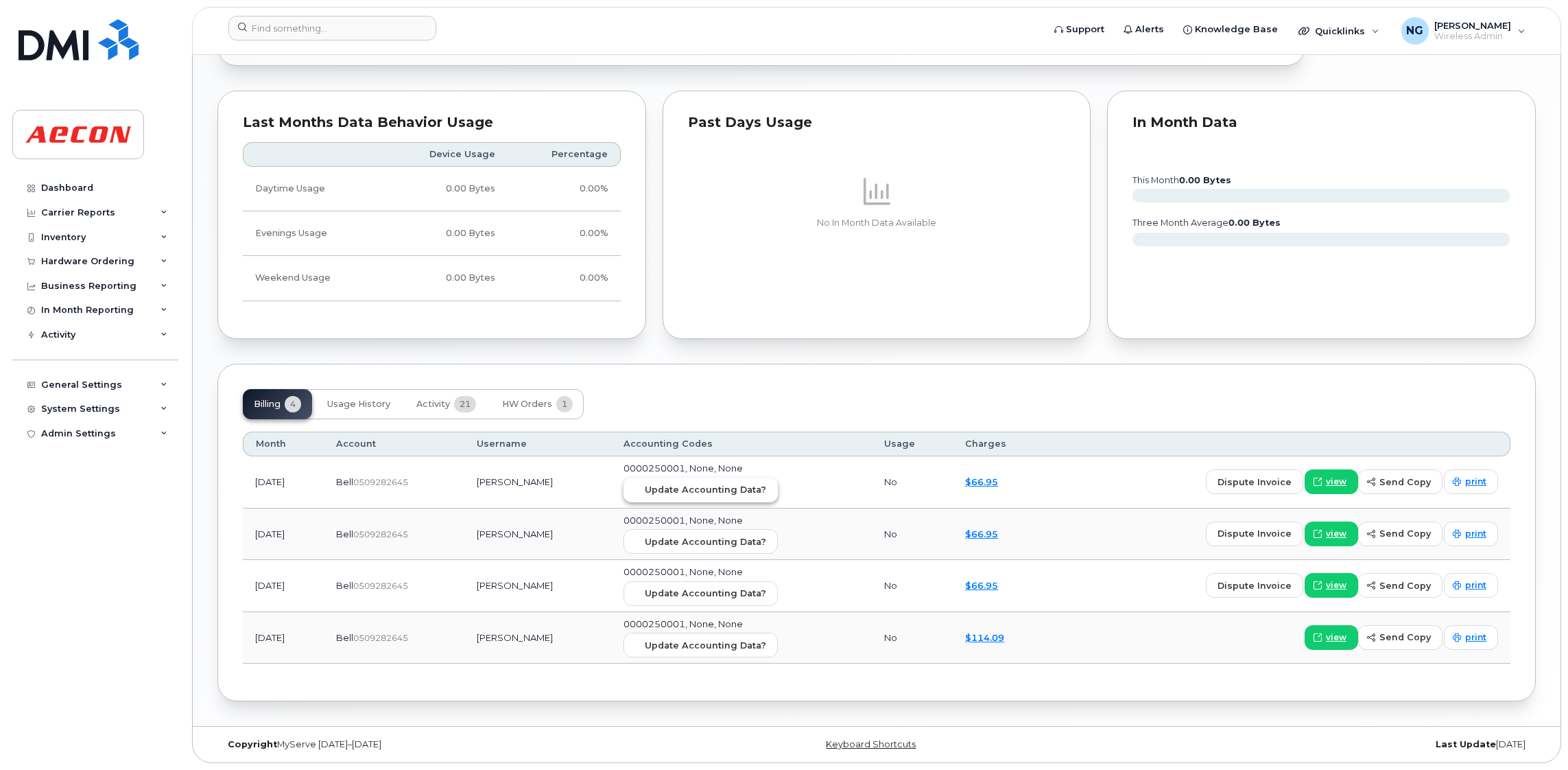
click at [714, 478] on button "Update Accounting Data?" at bounding box center [701, 490] width 154 height 25
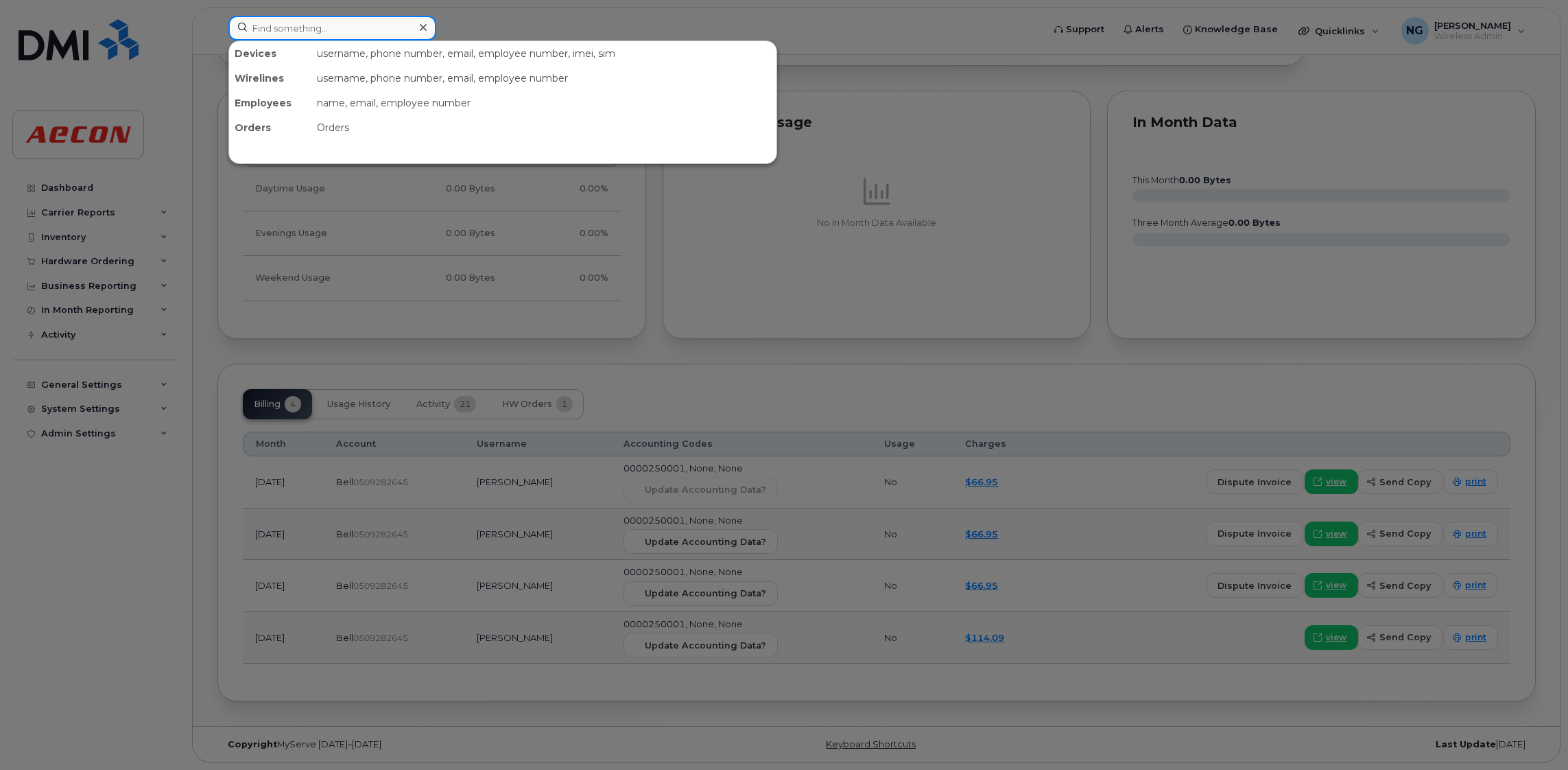
click at [386, 29] on input at bounding box center [333, 28] width 208 height 25
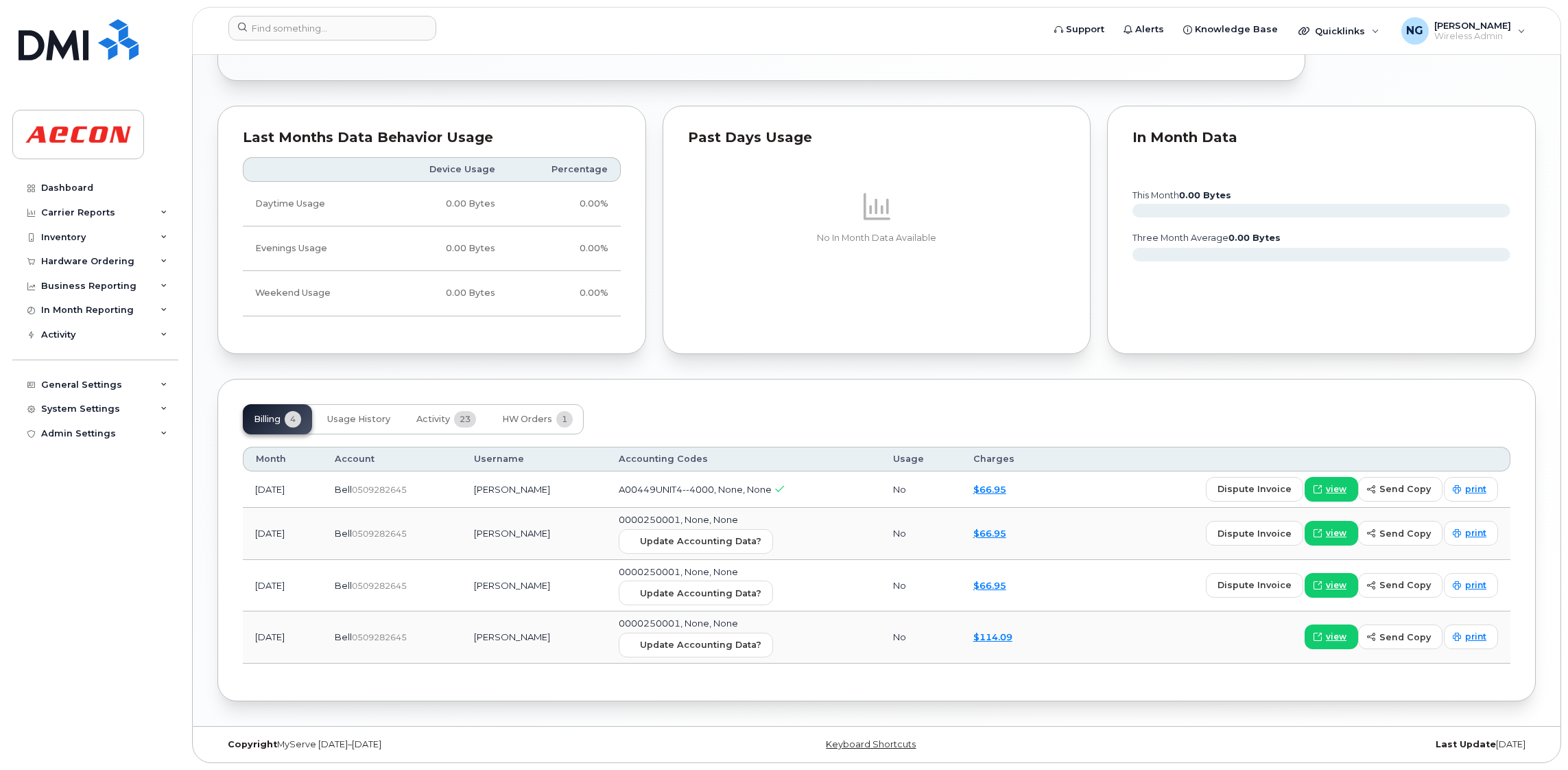
scroll to position [357, 0]
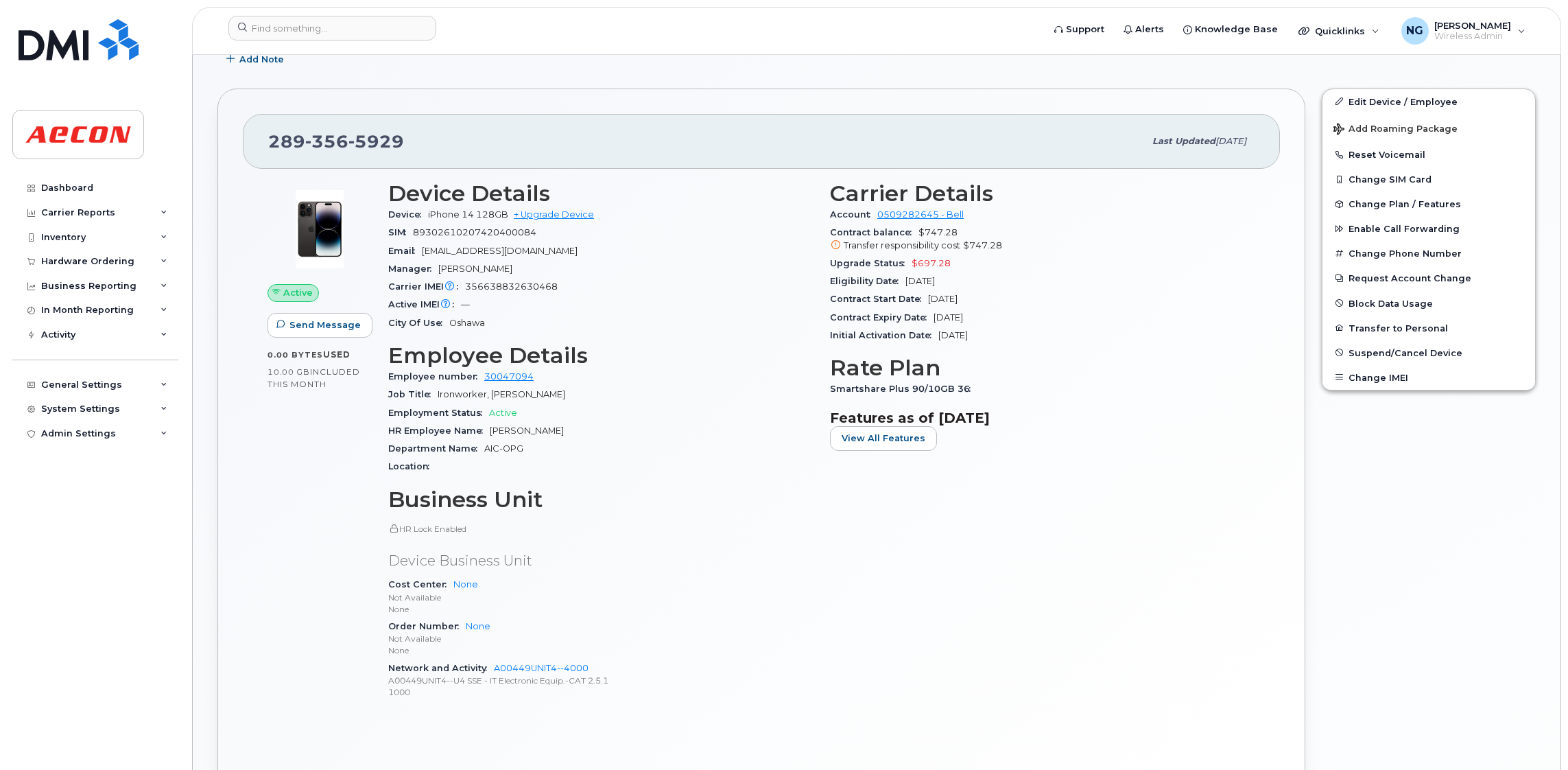
click at [982, 655] on div "Carrier Details Account 0509282645 - Bell Contract balance $747.28 Transfer res…" at bounding box center [1042, 446] width 442 height 547
click at [994, 629] on div "Carrier Details Account 0509282645 - Bell Contract balance $747.28 Transfer res…" at bounding box center [1042, 446] width 442 height 547
